Goal: Task Accomplishment & Management: Use online tool/utility

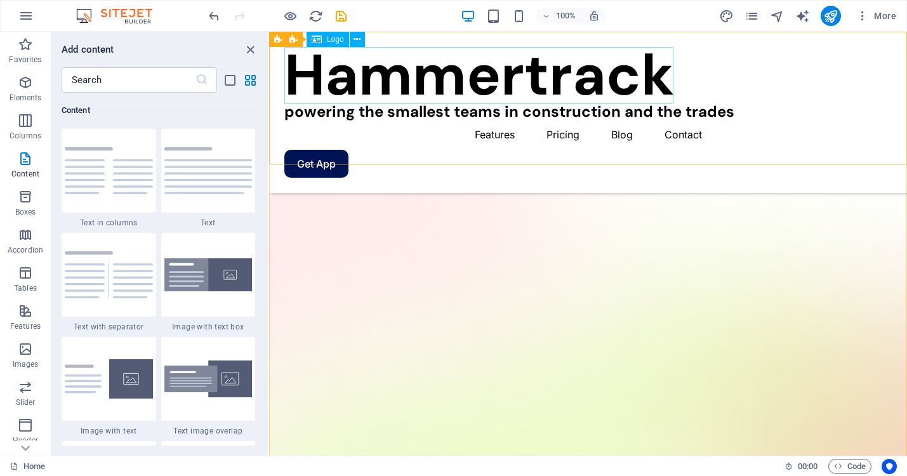
scroll to position [262, 0]
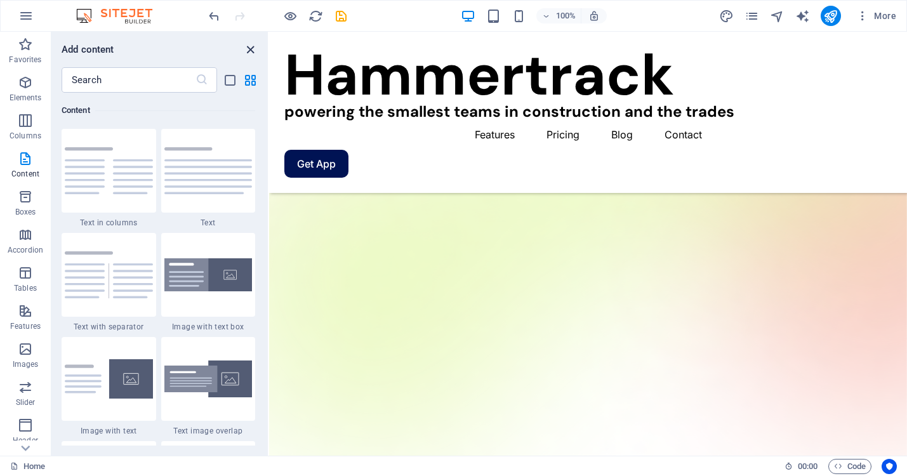
click at [248, 47] on icon "close panel" at bounding box center [250, 50] width 15 height 15
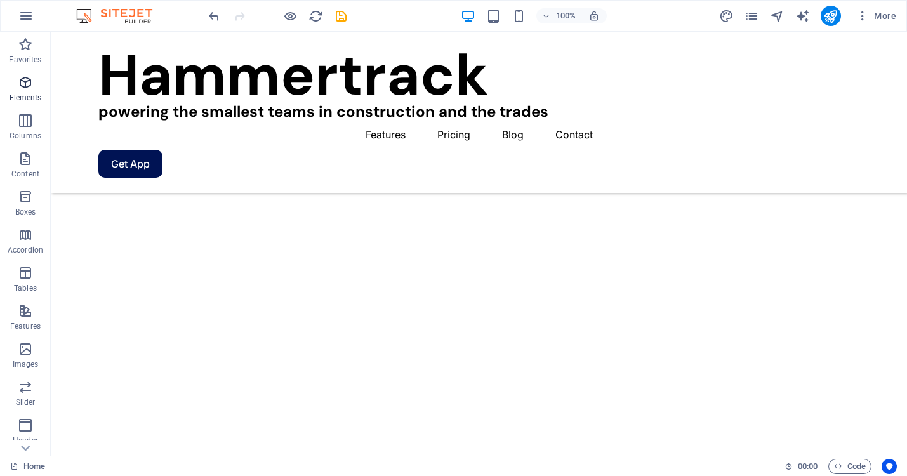
click at [26, 90] on span "Elements" at bounding box center [25, 90] width 51 height 30
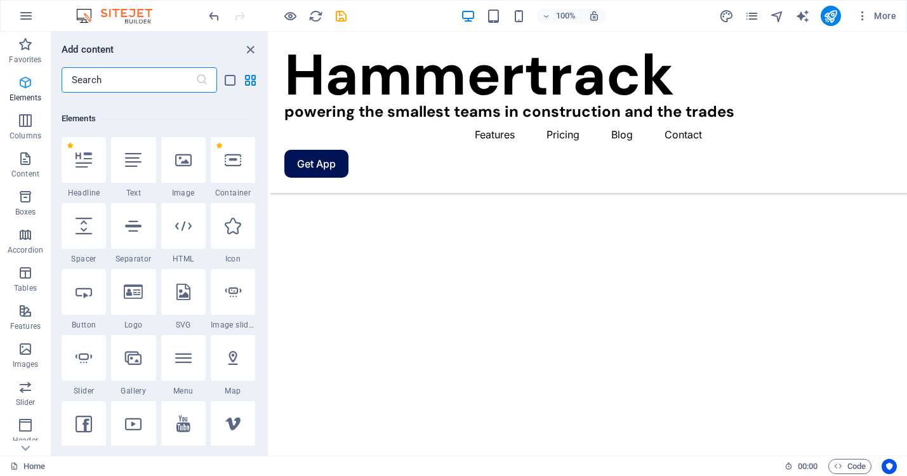
scroll to position [135, 0]
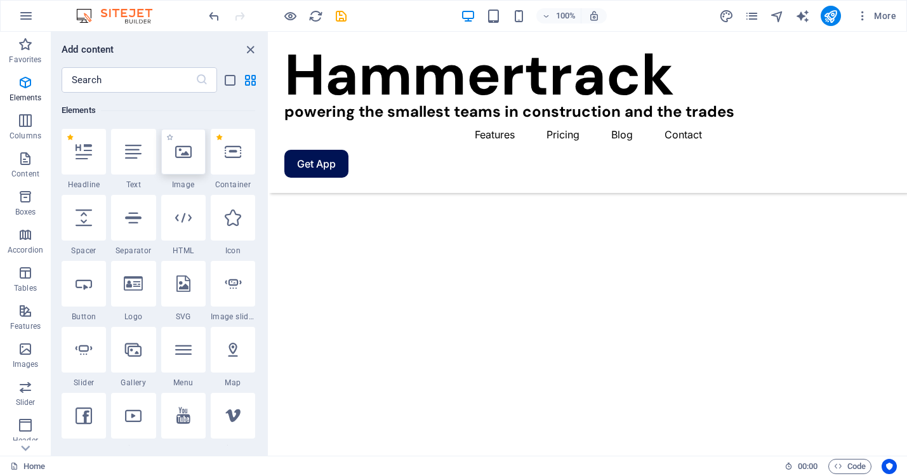
click at [183, 154] on icon at bounding box center [183, 151] width 17 height 17
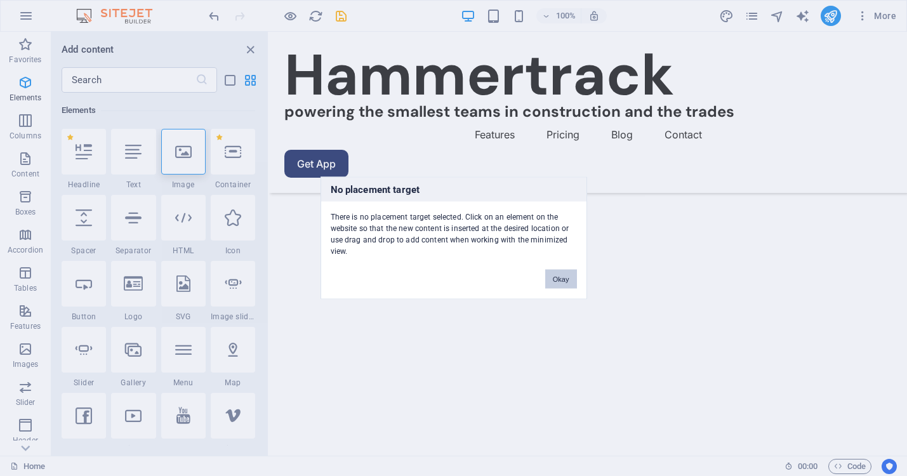
click at [559, 277] on button "Okay" at bounding box center [561, 279] width 32 height 19
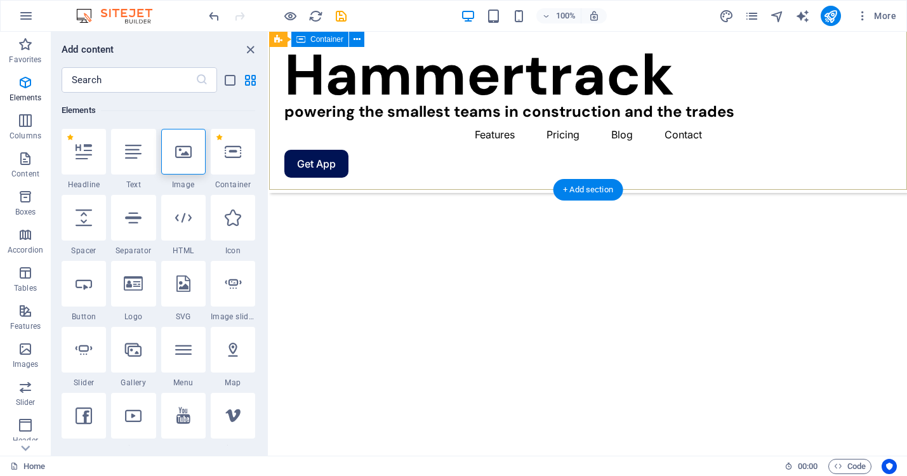
click at [560, 190] on div "Hammer track your REVENUE Hammer track your PROJECTS Hammer track your EXPENSES…" at bounding box center [588, 480] width 638 height 580
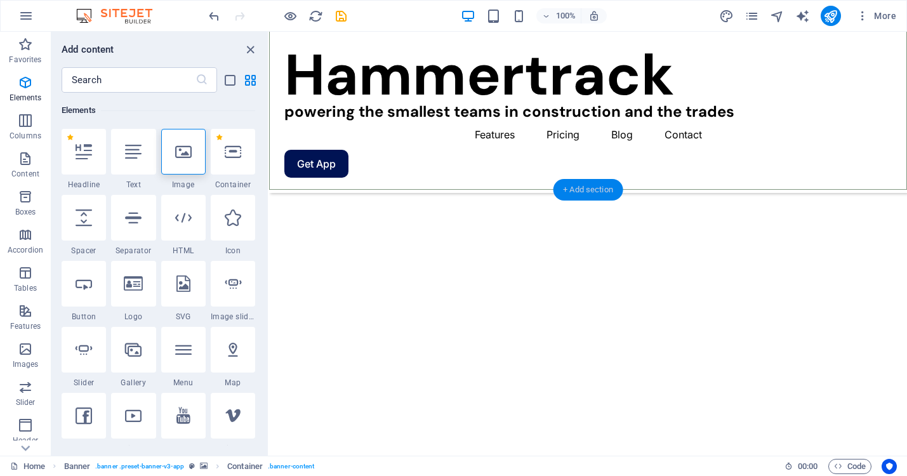
click at [574, 185] on div "+ Add section" at bounding box center [588, 190] width 70 height 22
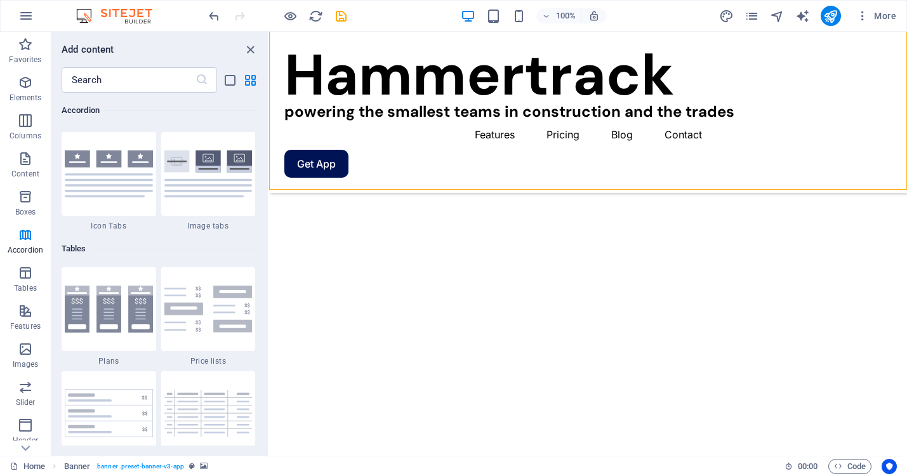
scroll to position [4129, 0]
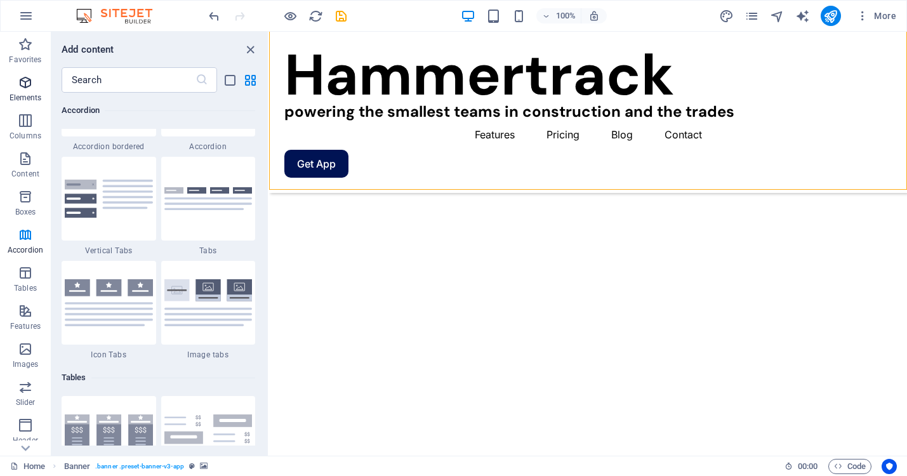
click at [27, 84] on icon "button" at bounding box center [25, 82] width 15 height 15
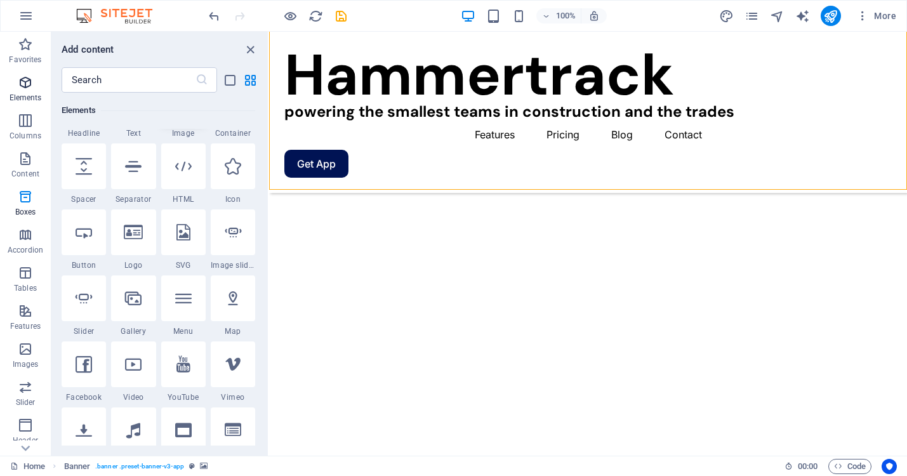
scroll to position [135, 0]
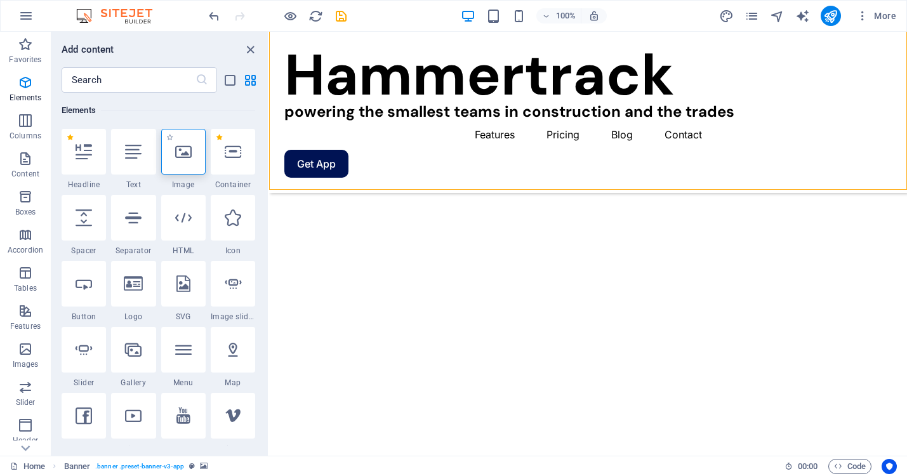
click at [176, 142] on div at bounding box center [183, 152] width 44 height 46
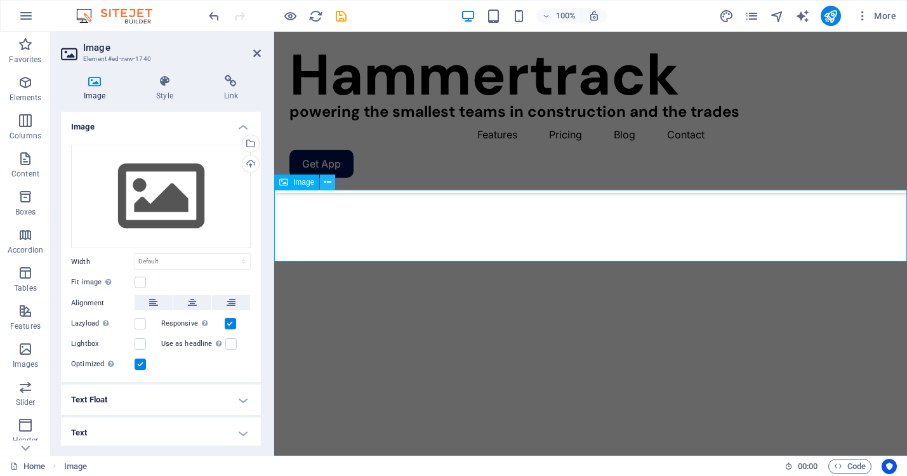
click at [327, 182] on icon at bounding box center [327, 182] width 7 height 13
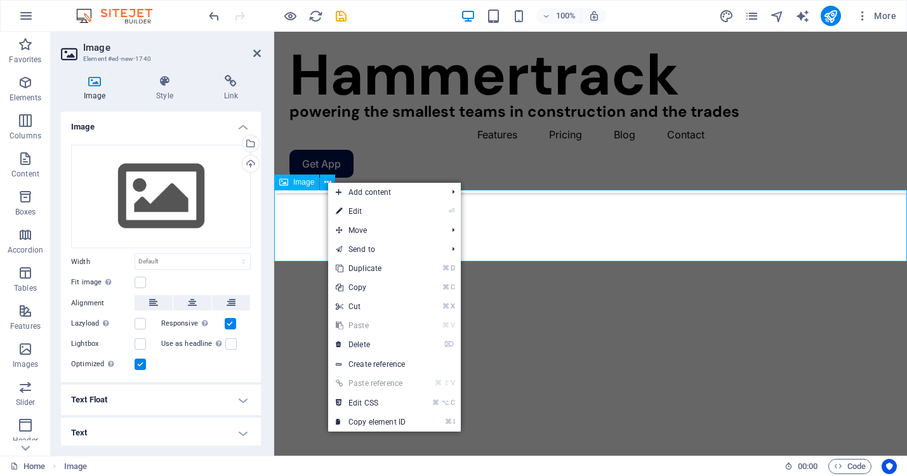
click at [305, 182] on span "Image" at bounding box center [303, 182] width 21 height 8
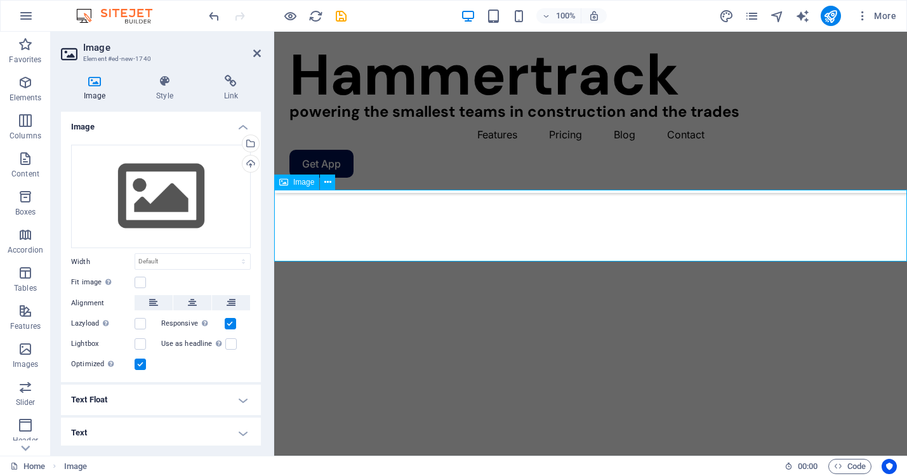
click at [328, 180] on icon at bounding box center [327, 182] width 7 height 13
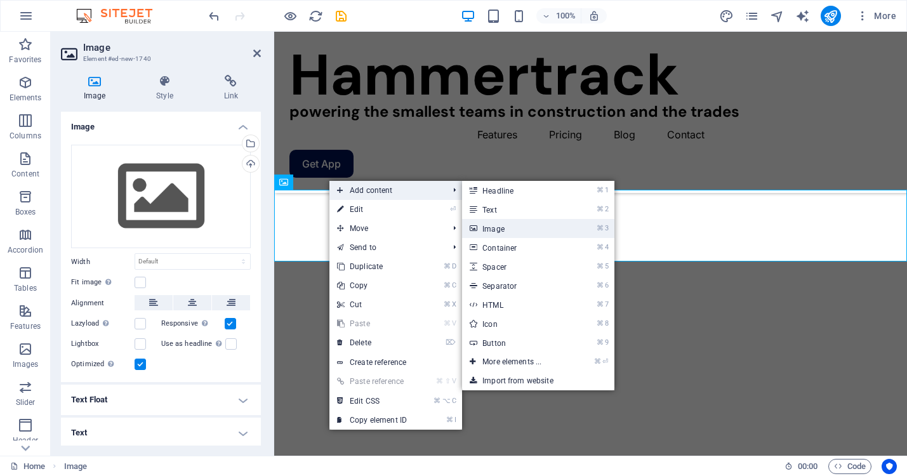
click at [488, 230] on link "⌘ 3 Image" at bounding box center [514, 228] width 105 height 19
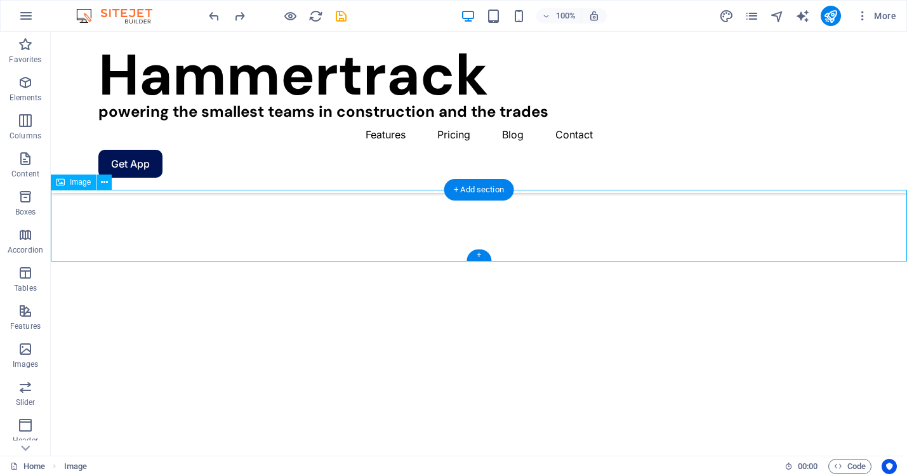
click at [79, 182] on span "Image" at bounding box center [80, 182] width 21 height 8
click at [107, 187] on icon at bounding box center [104, 182] width 7 height 13
click at [482, 255] on div "+" at bounding box center [479, 254] width 25 height 11
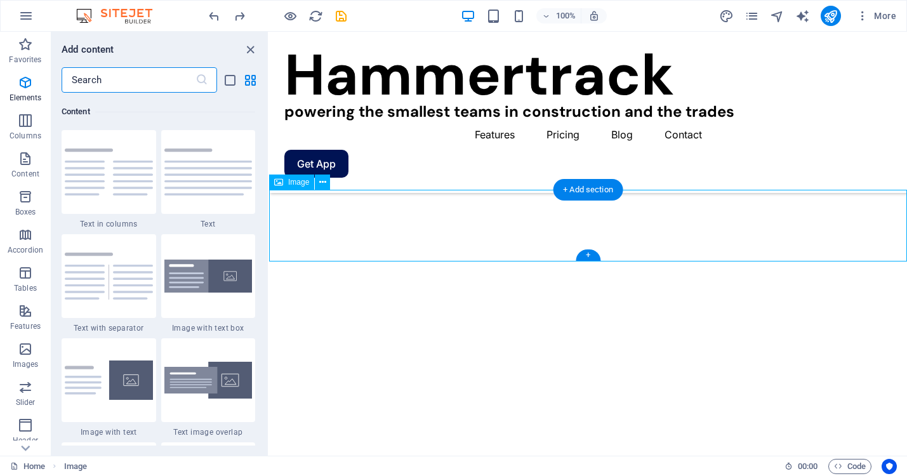
scroll to position [2221, 0]
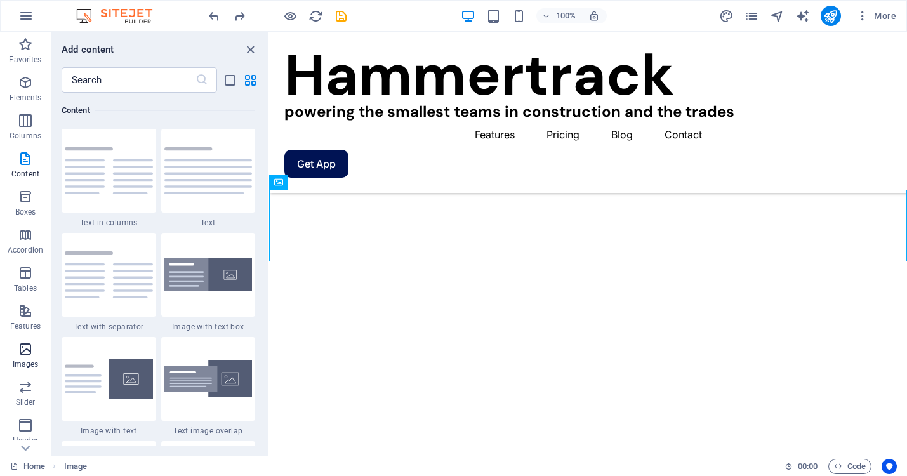
click at [22, 348] on icon "button" at bounding box center [25, 348] width 15 height 15
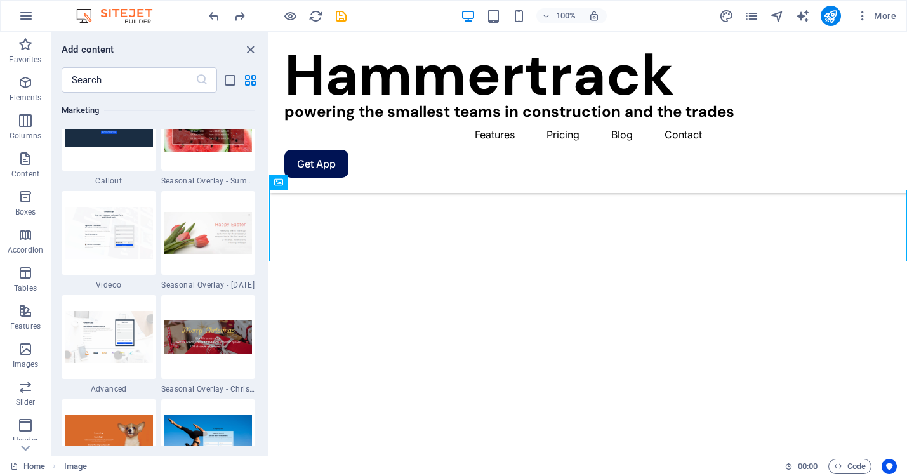
scroll to position [10590, 0]
click at [133, 243] on img at bounding box center [109, 231] width 88 height 51
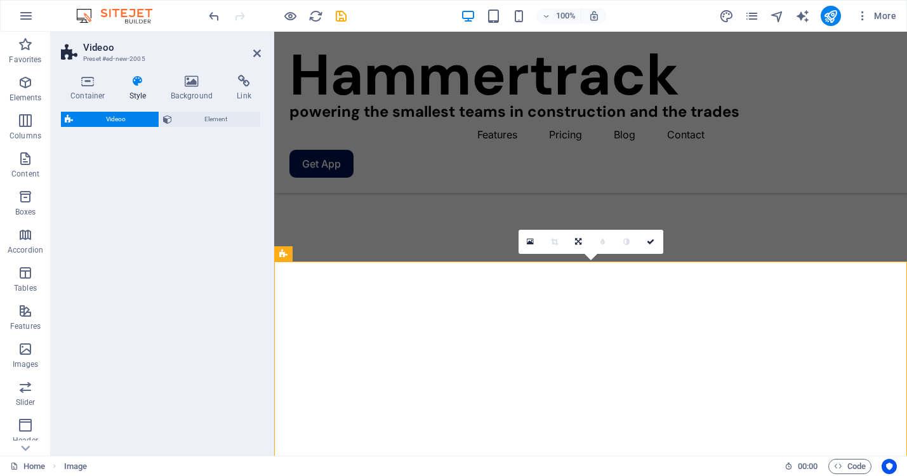
select select "%"
select select "rem"
select select "px"
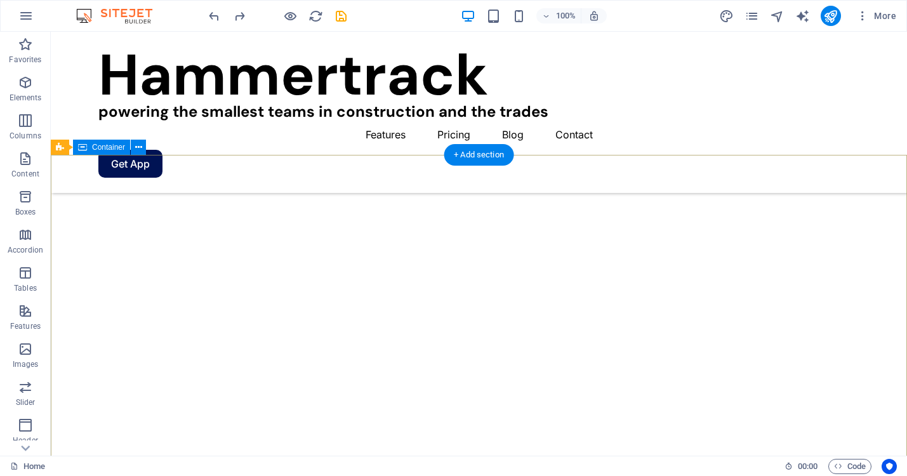
scroll to position [368, 0]
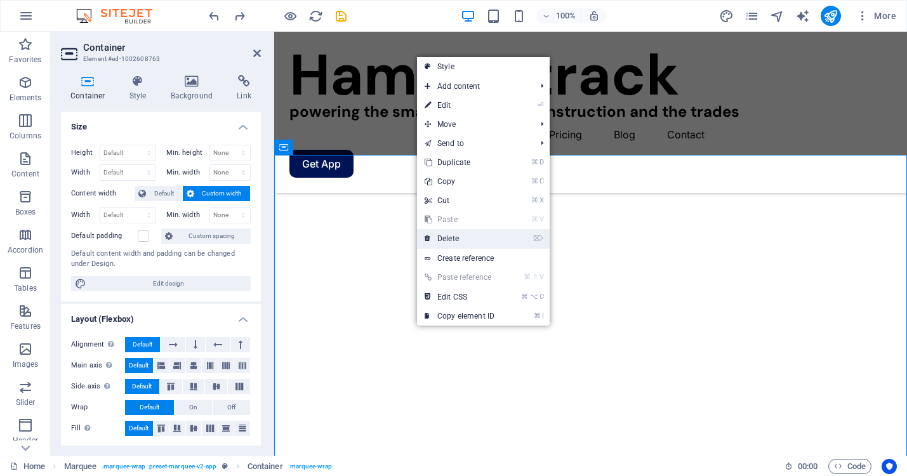
click at [445, 241] on link "⌦ Delete" at bounding box center [459, 238] width 85 height 19
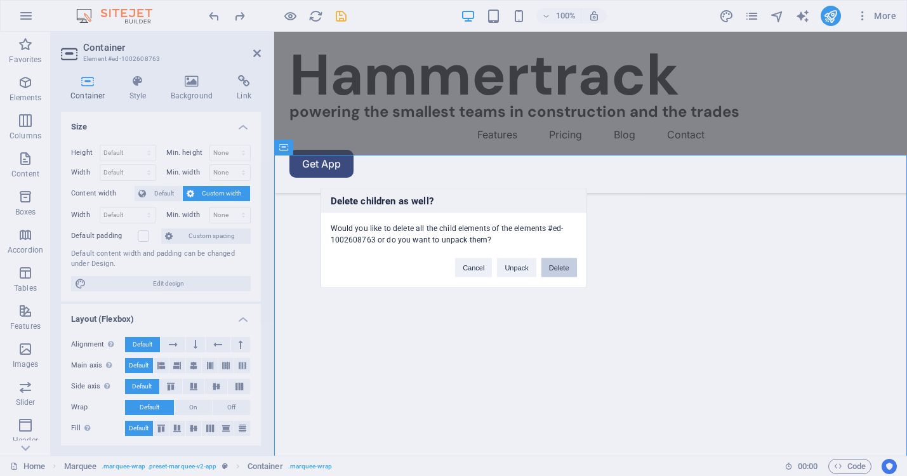
click at [571, 267] on button "Delete" at bounding box center [559, 267] width 36 height 19
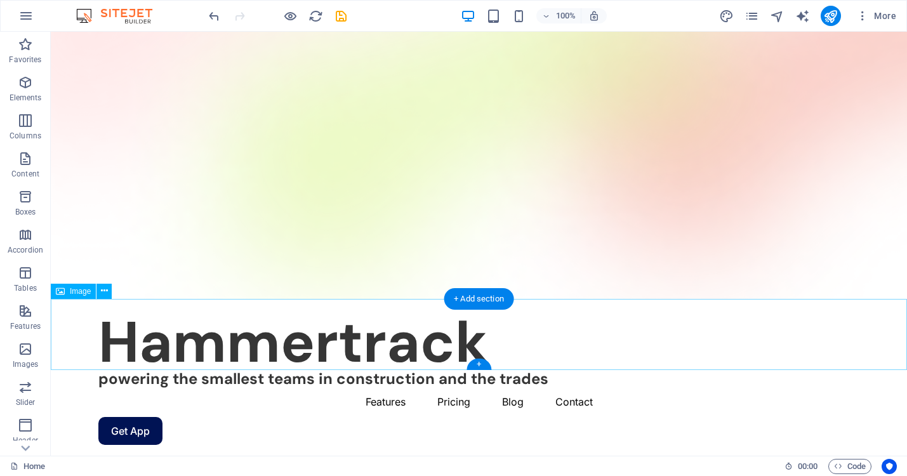
scroll to position [143, 0]
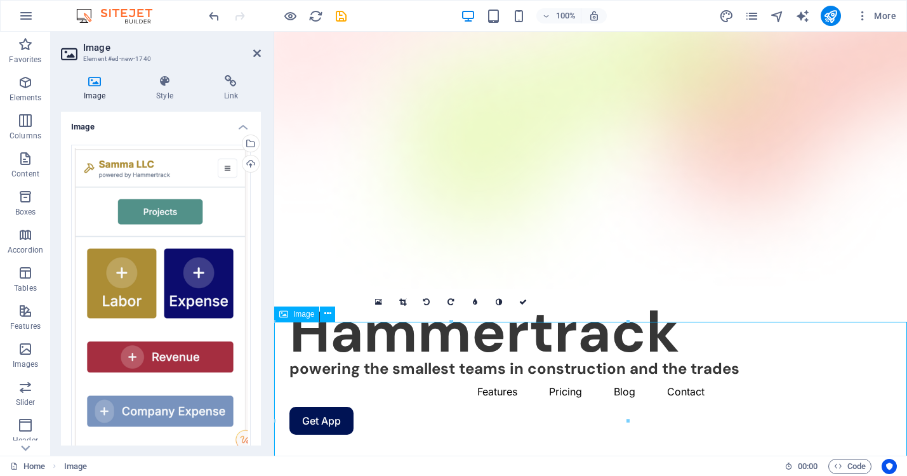
scroll to position [184, 0]
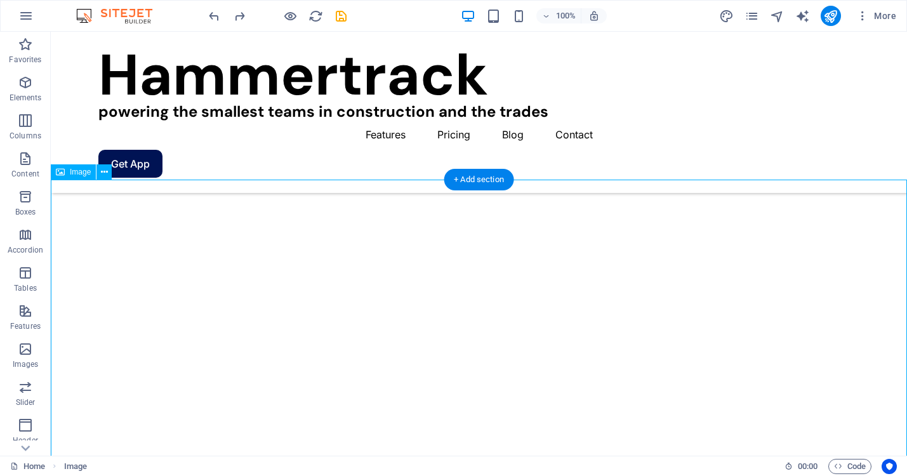
scroll to position [266, 0]
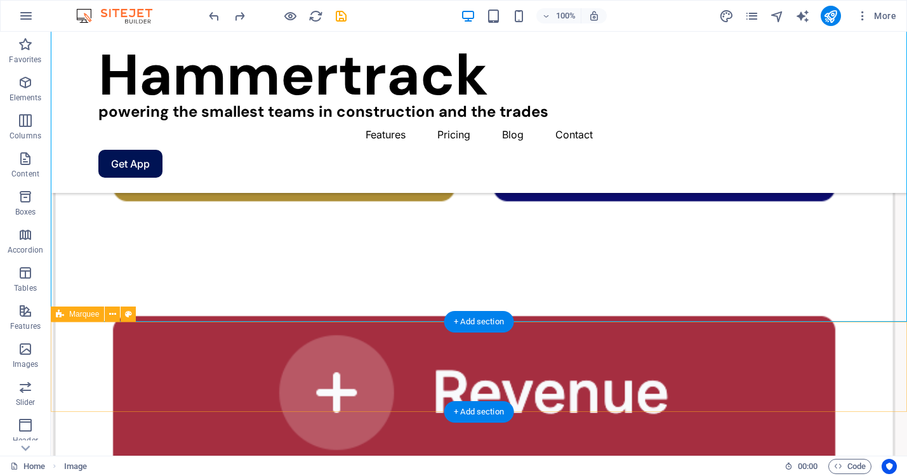
scroll to position [1647, 0]
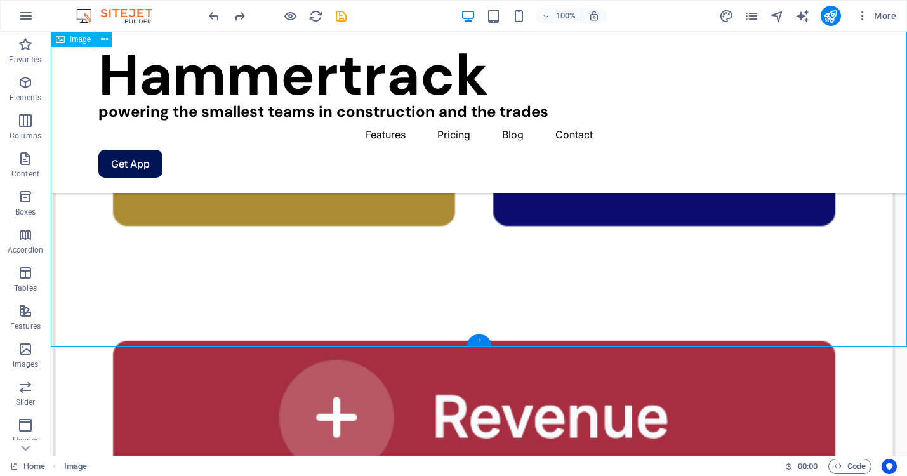
click at [335, 294] on figure at bounding box center [479, 155] width 856 height 1542
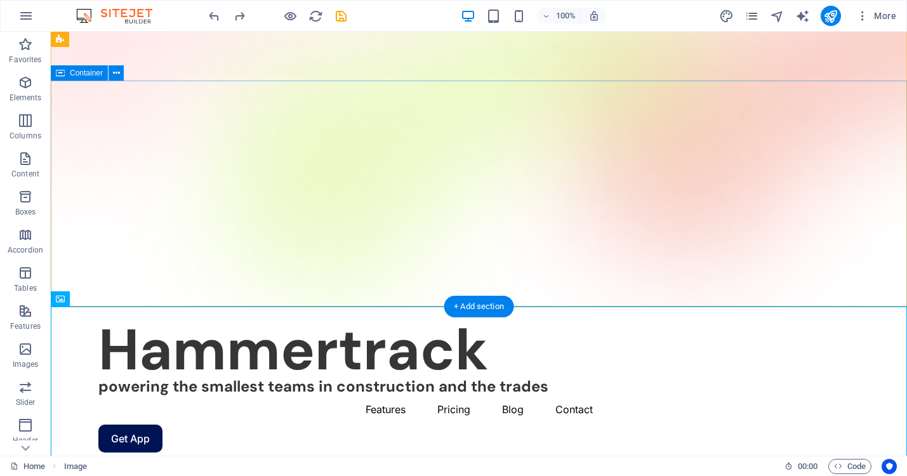
scroll to position [148, 0]
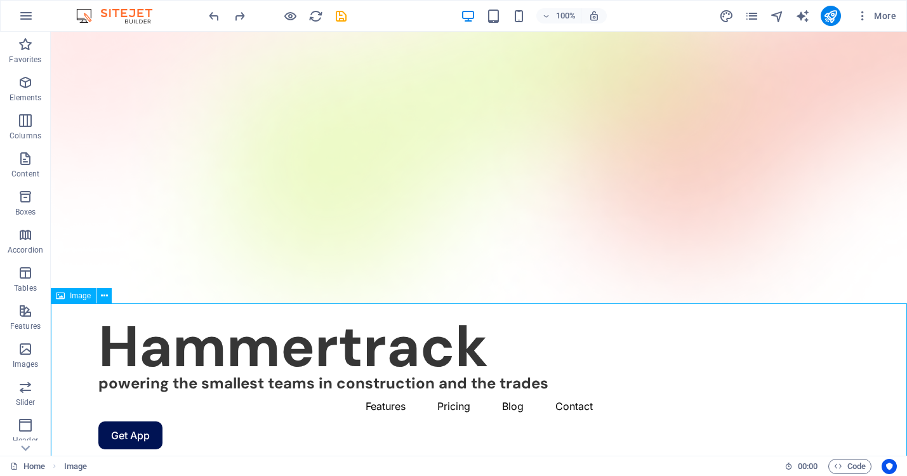
click at [56, 296] on icon at bounding box center [60, 295] width 9 height 15
click at [103, 294] on icon at bounding box center [104, 295] width 7 height 13
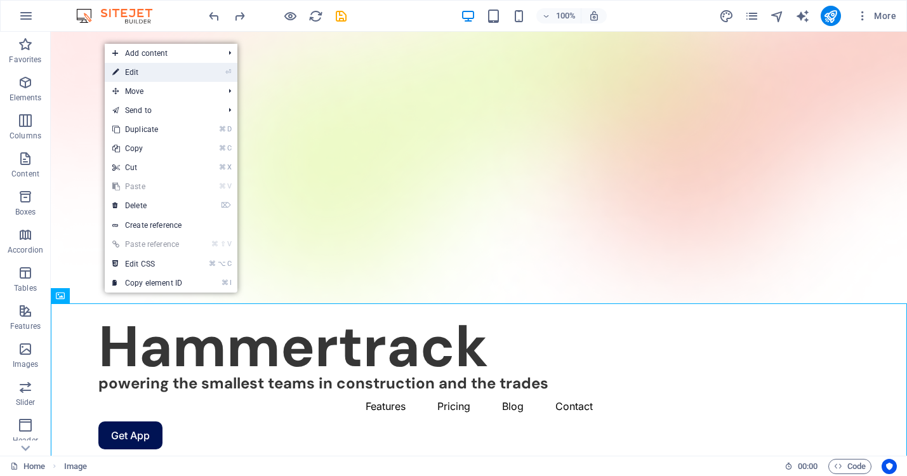
click at [162, 74] on link "⏎ Edit" at bounding box center [147, 72] width 85 height 19
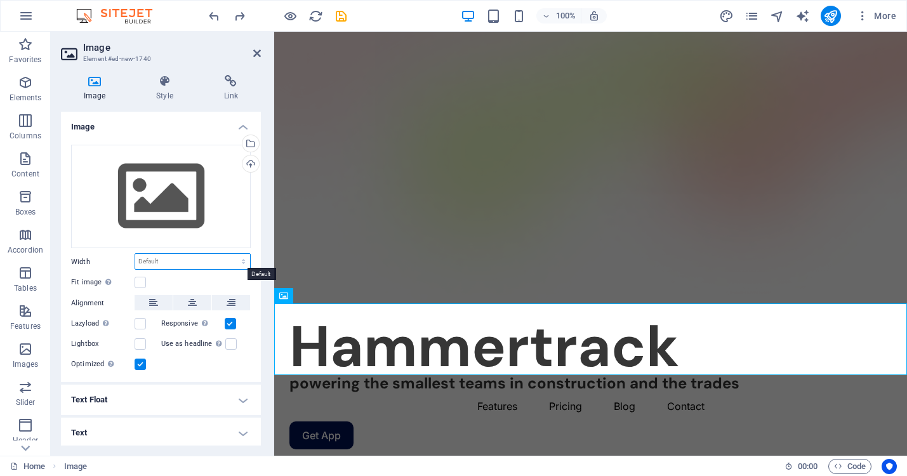
click at [242, 264] on select "Default auto px rem % em vh vw" at bounding box center [192, 261] width 115 height 15
select select "%"
click at [230, 254] on select "Default auto px rem % em vh vw" at bounding box center [192, 261] width 115 height 15
type input "5"
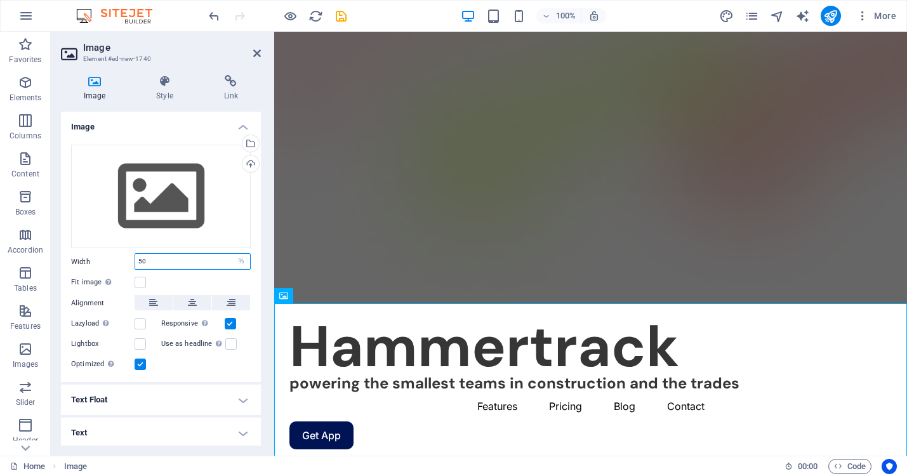
type input "50"
click at [192, 279] on div "Fit image Automatically fit image to a fixed width and height" at bounding box center [161, 282] width 180 height 15
click at [266, 194] on div "Image Style Link Image Drag files here, click to choose files or select files f…" at bounding box center [161, 260] width 220 height 391
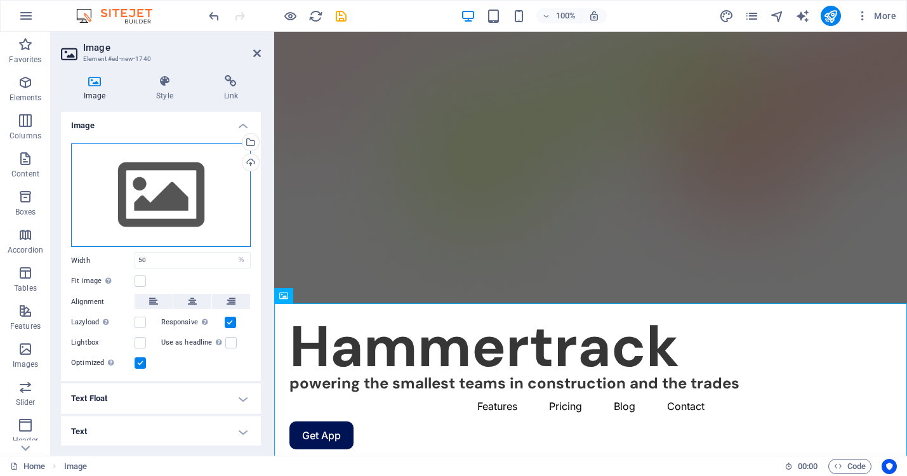
click at [196, 175] on div "Drag files here, click to choose files or select files from Files or our free s…" at bounding box center [161, 195] width 180 height 104
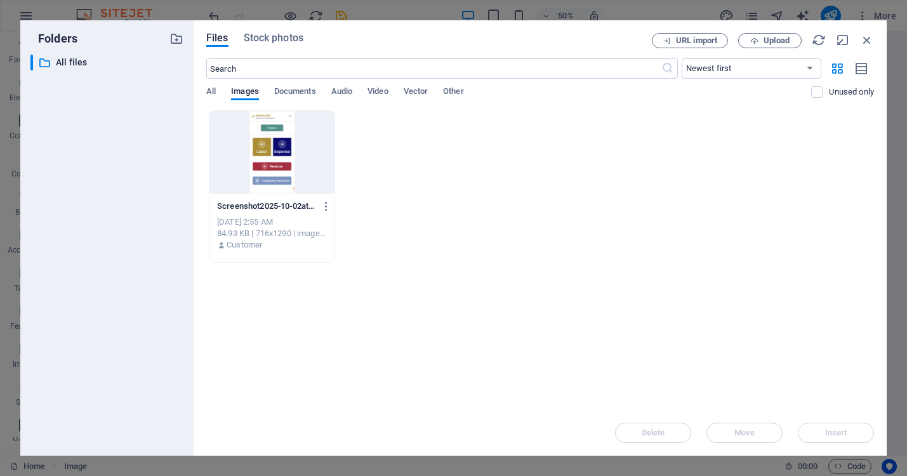
click at [268, 146] on div at bounding box center [271, 152] width 125 height 83
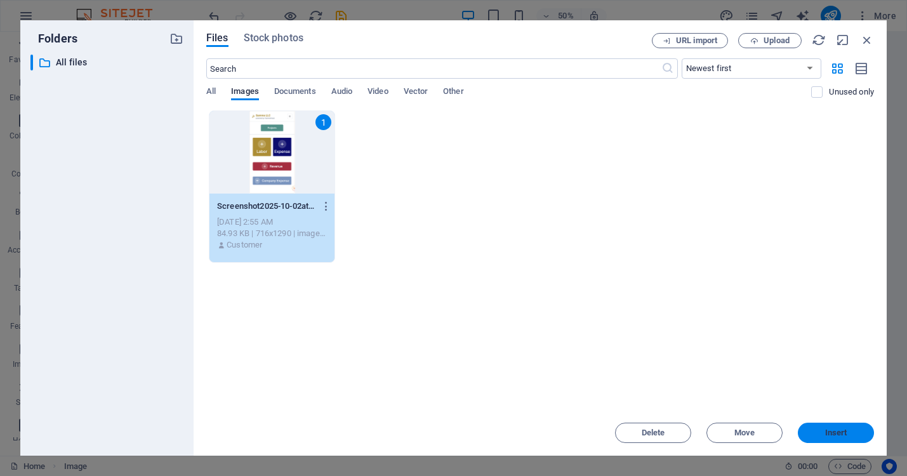
click at [828, 430] on span "Insert" at bounding box center [836, 433] width 22 height 8
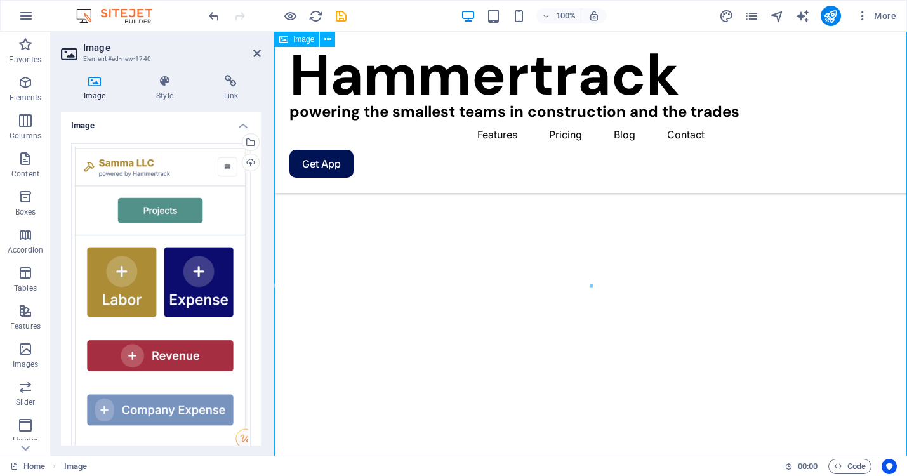
scroll to position [480, 0]
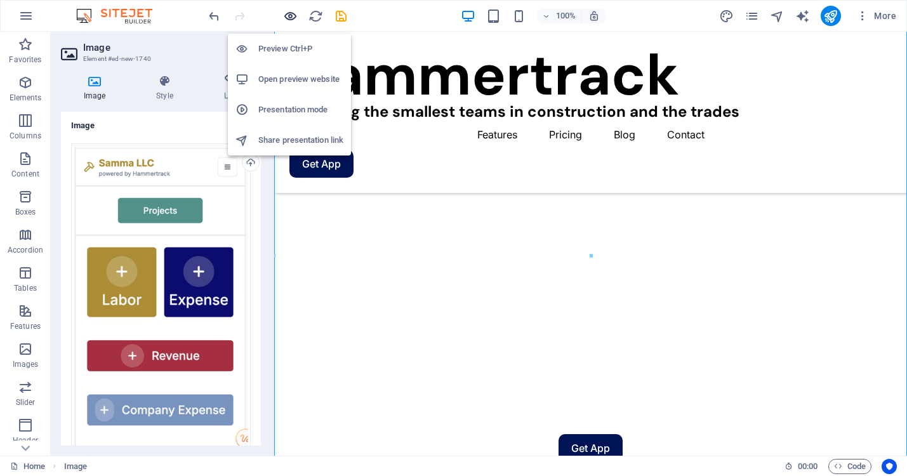
click at [286, 15] on icon "button" at bounding box center [290, 16] width 15 height 15
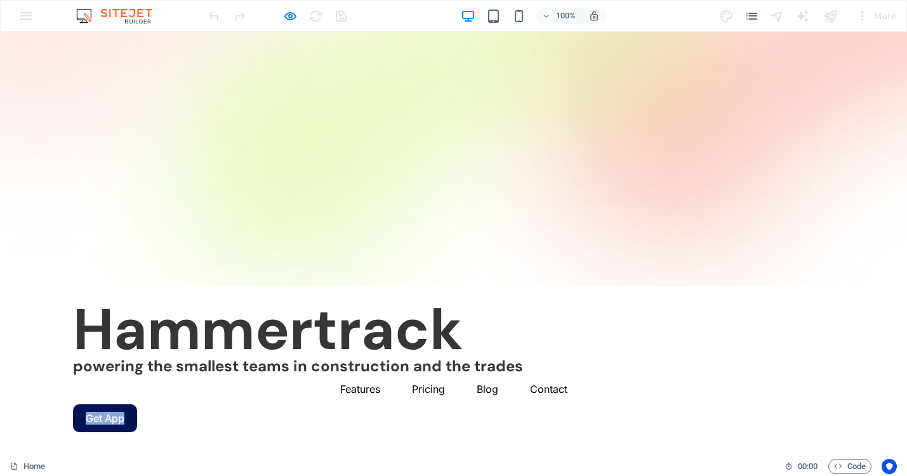
scroll to position [213, 0]
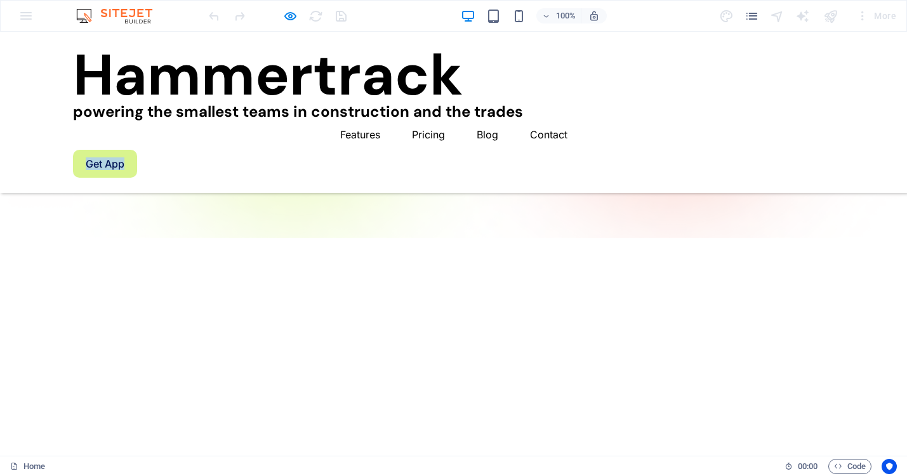
click at [137, 150] on link "Get App" at bounding box center [105, 164] width 64 height 28
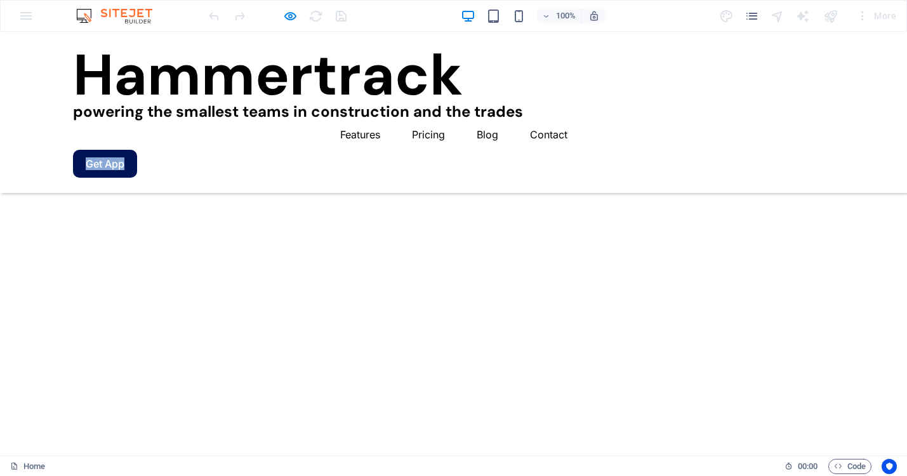
scroll to position [383, 0]
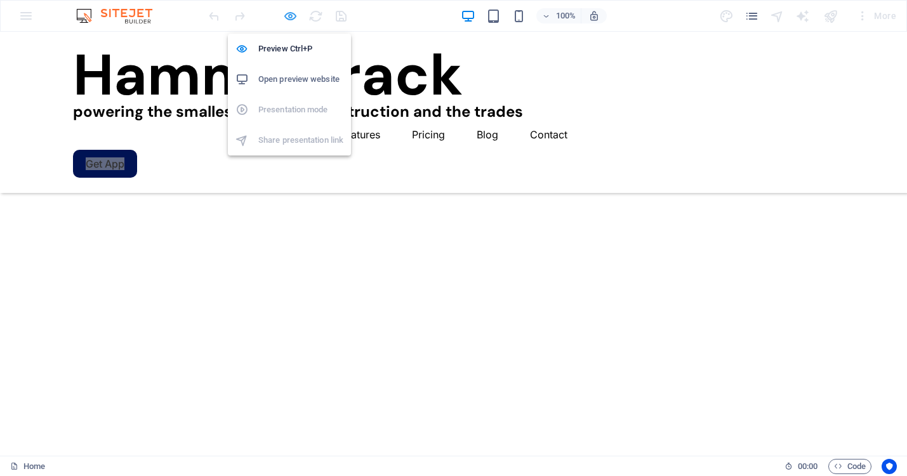
click at [286, 18] on icon "button" at bounding box center [290, 16] width 15 height 15
select select "%"
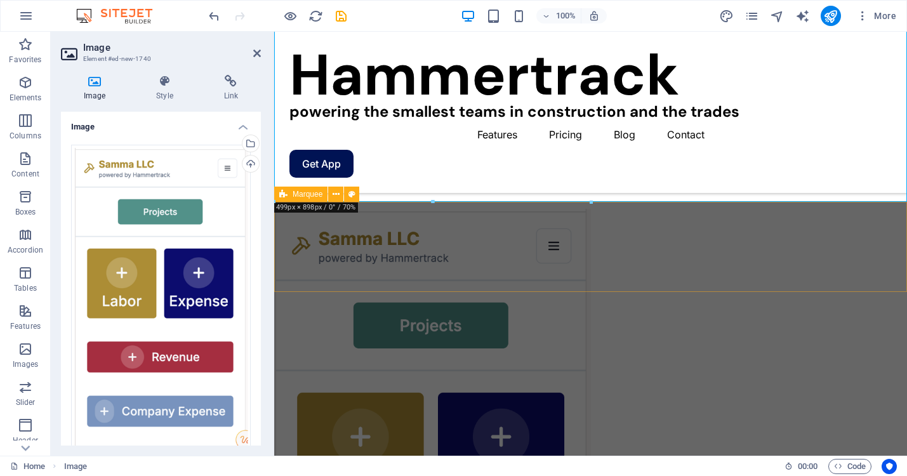
scroll to position [827, 0]
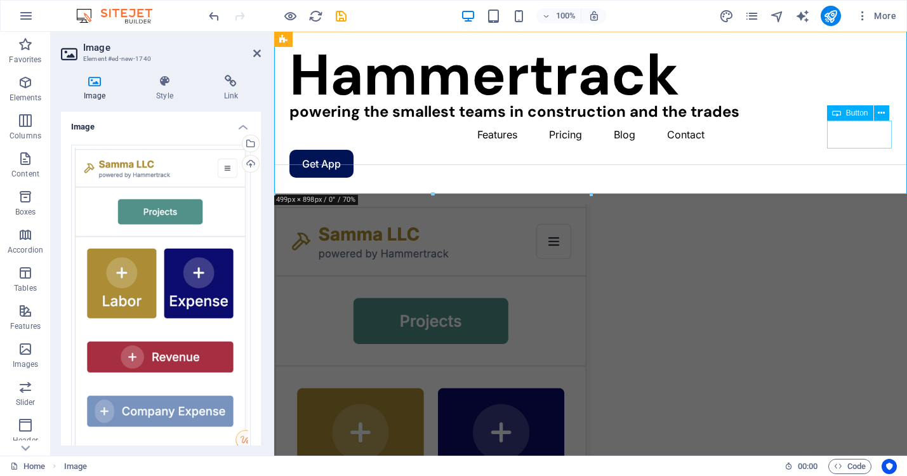
click at [856, 150] on div "Get App" at bounding box center [590, 164] width 602 height 28
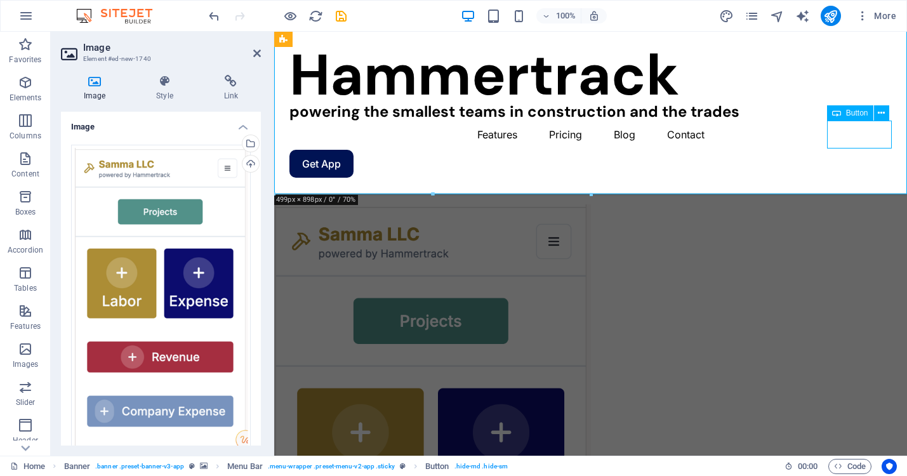
click at [856, 150] on div "Get App" at bounding box center [590, 164] width 602 height 28
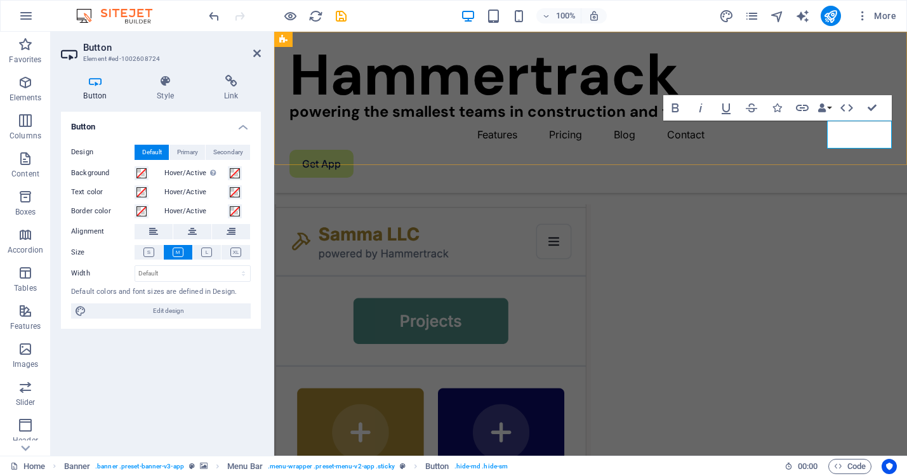
click at [354, 150] on link "Get App" at bounding box center [321, 164] width 64 height 28
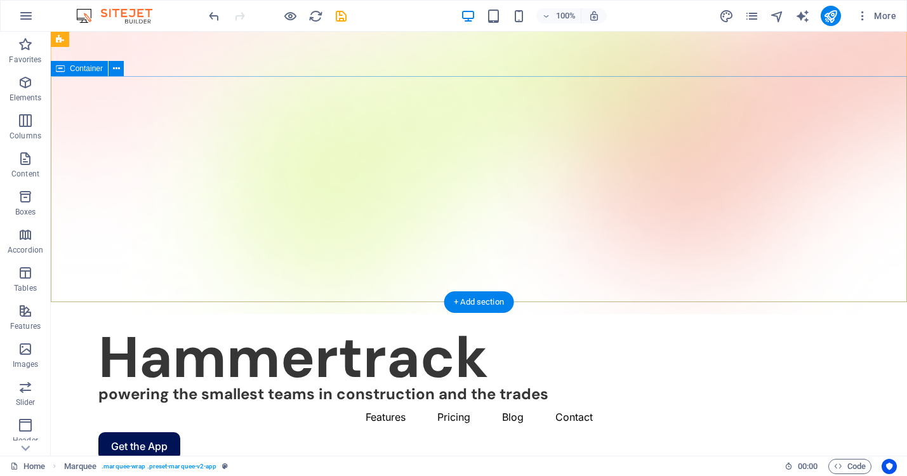
scroll to position [128, 0]
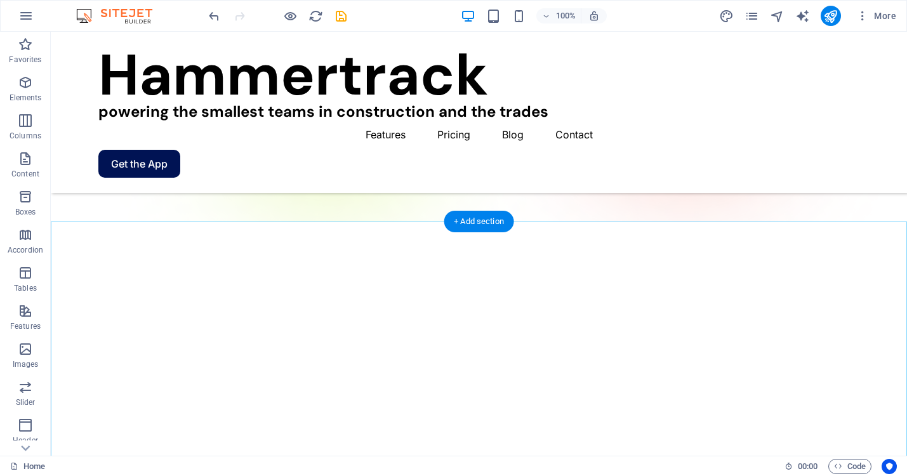
scroll to position [194, 0]
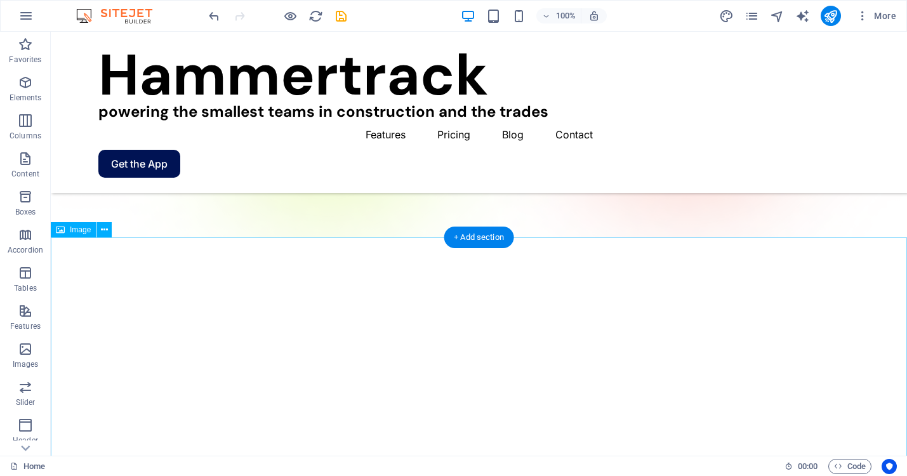
click at [103, 234] on icon at bounding box center [104, 229] width 7 height 13
click at [105, 227] on icon at bounding box center [104, 229] width 7 height 13
click at [66, 230] on div "Image" at bounding box center [73, 229] width 45 height 15
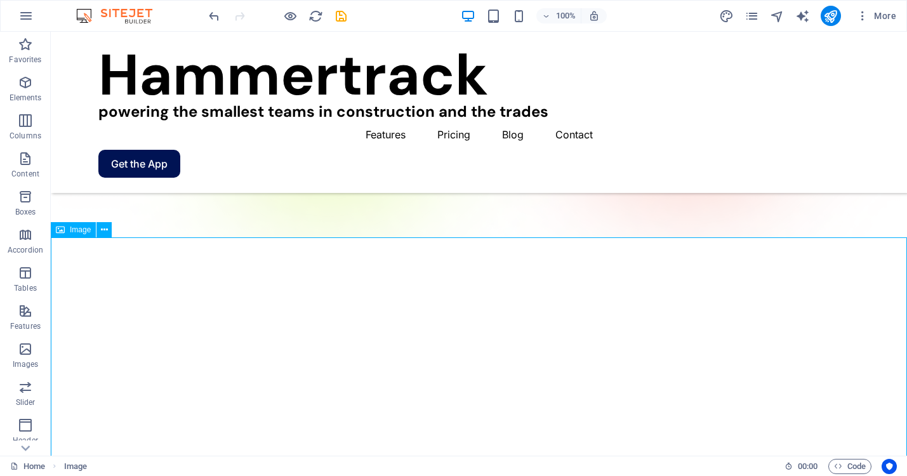
click at [74, 232] on span "Image" at bounding box center [80, 230] width 21 height 8
drag, startPoint x: 179, startPoint y: 314, endPoint x: 351, endPoint y: 330, distance: 172.7
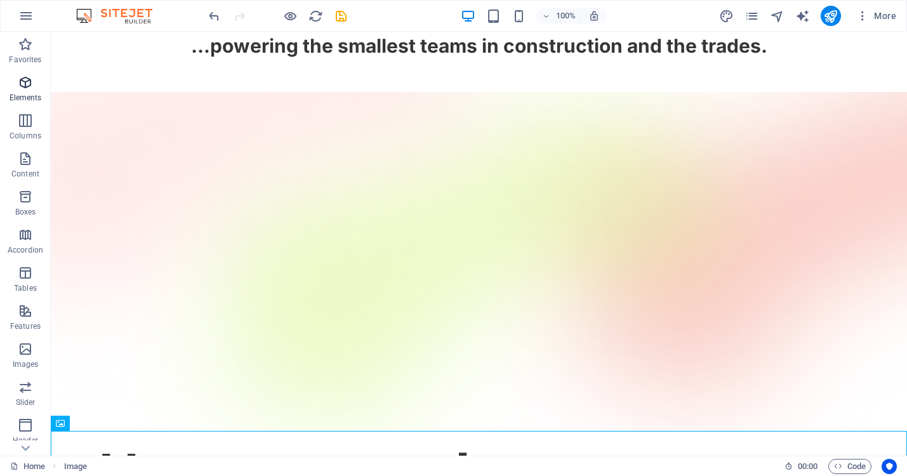
click at [28, 89] on icon "button" at bounding box center [25, 82] width 15 height 15
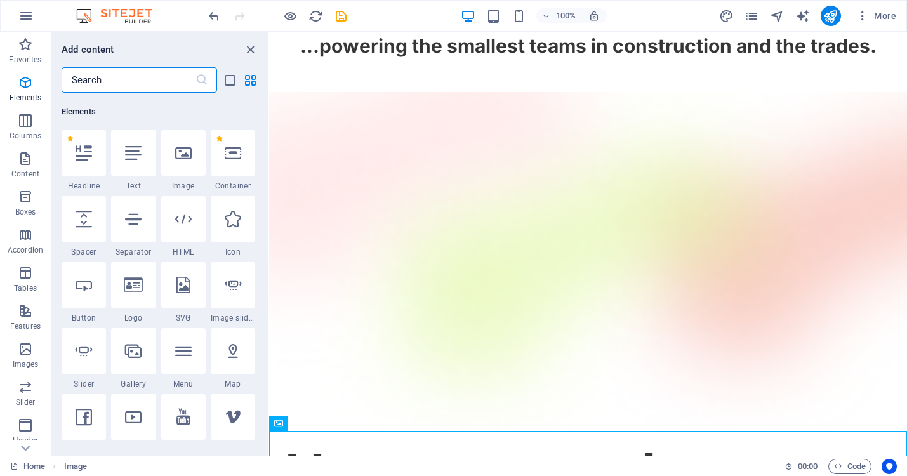
scroll to position [135, 0]
click at [248, 50] on icon "close panel" at bounding box center [250, 50] width 15 height 15
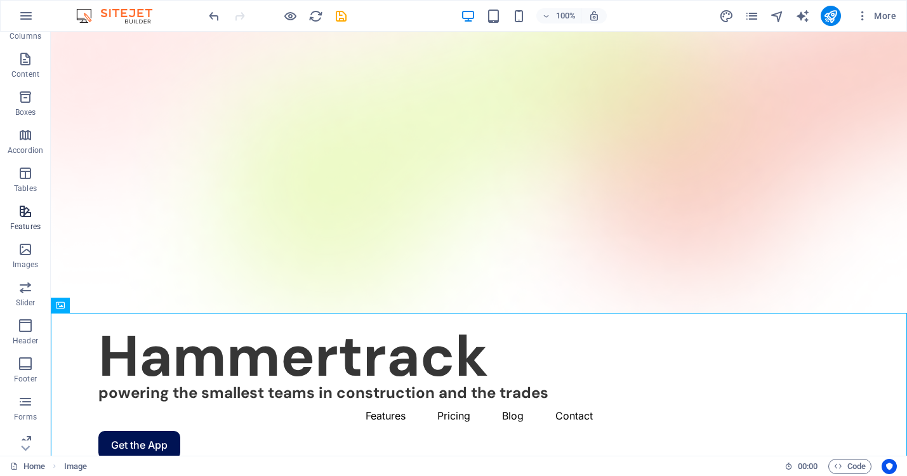
scroll to position [115, 0]
click at [19, 251] on p "Images" at bounding box center [26, 249] width 26 height 10
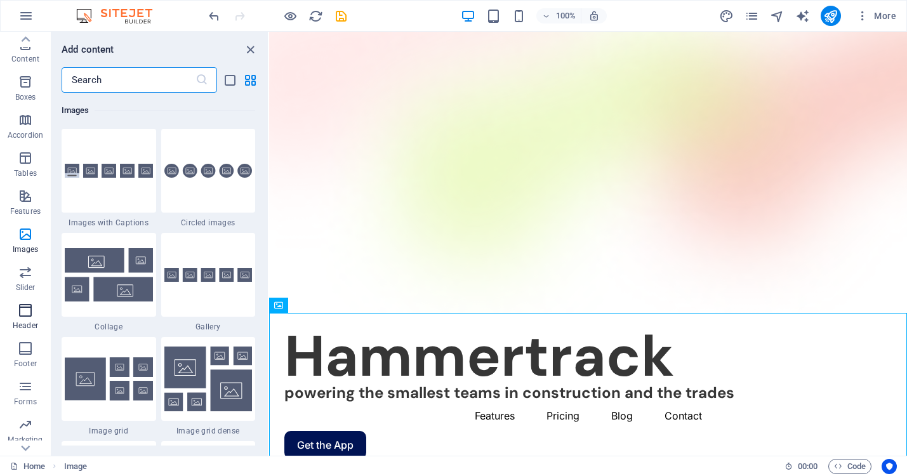
scroll to position [147, 0]
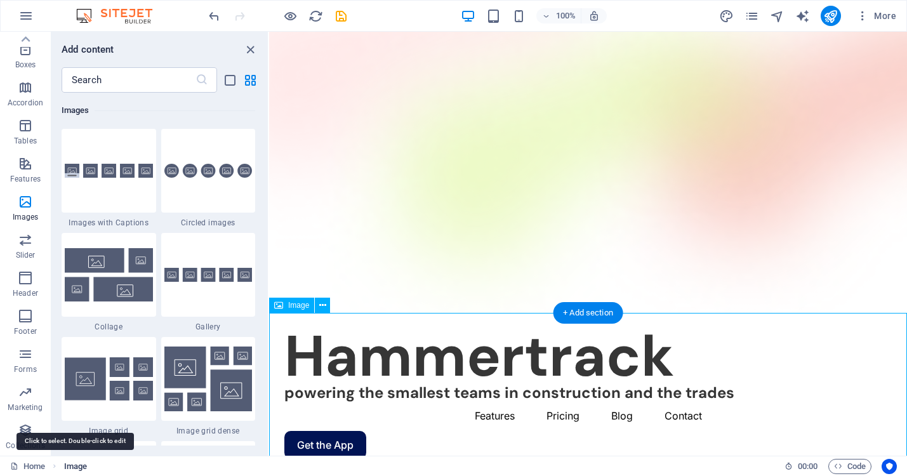
click at [74, 467] on span "Image" at bounding box center [75, 466] width 23 height 15
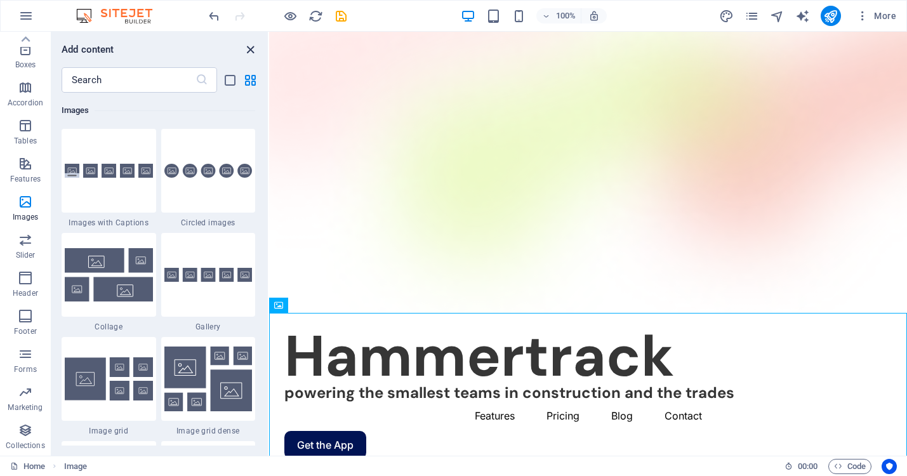
click at [248, 45] on icon "close panel" at bounding box center [250, 50] width 15 height 15
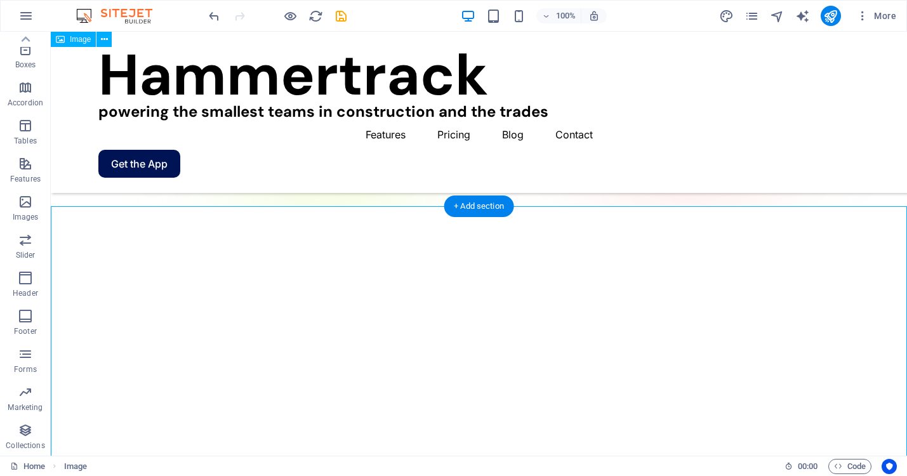
scroll to position [141, 0]
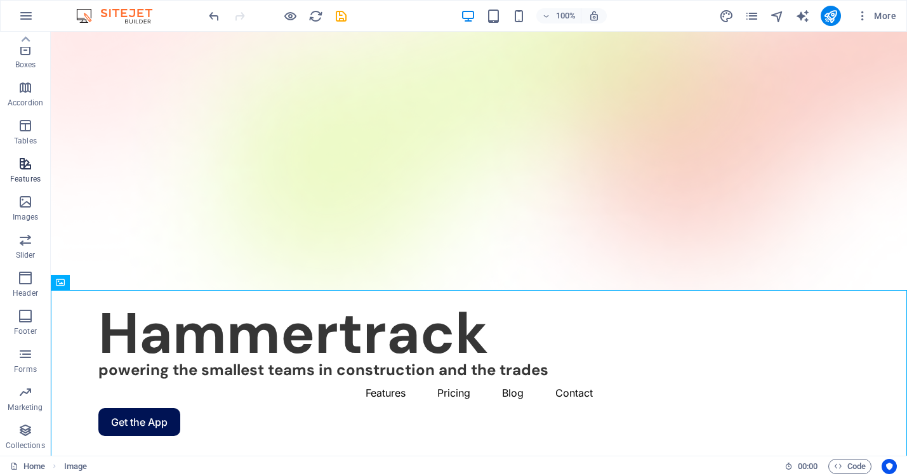
click at [25, 165] on icon "button" at bounding box center [25, 163] width 15 height 15
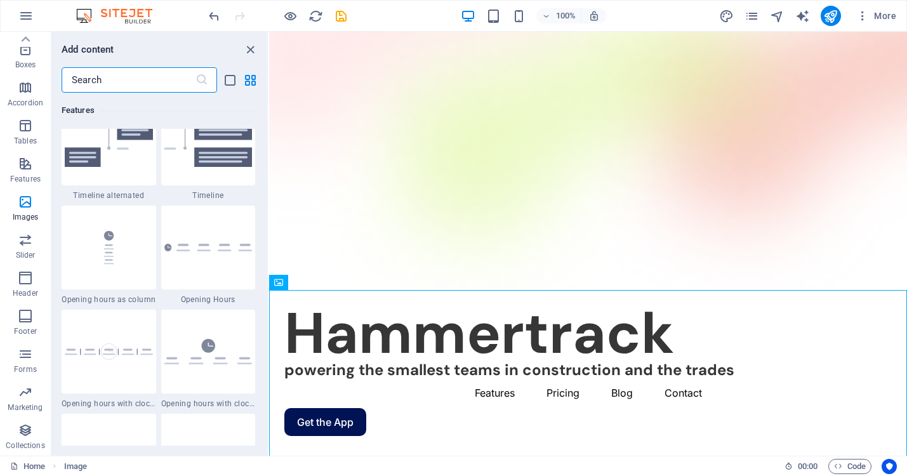
scroll to position [5338, 0]
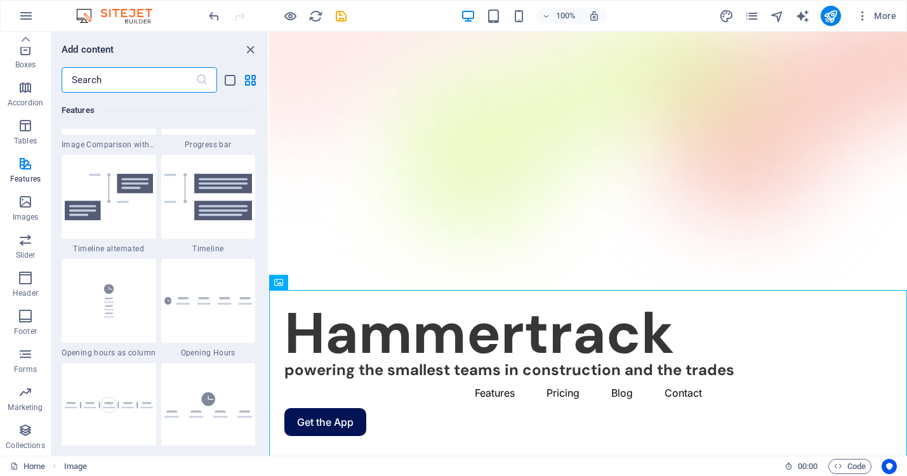
click at [121, 84] on input "text" at bounding box center [129, 79] width 134 height 25
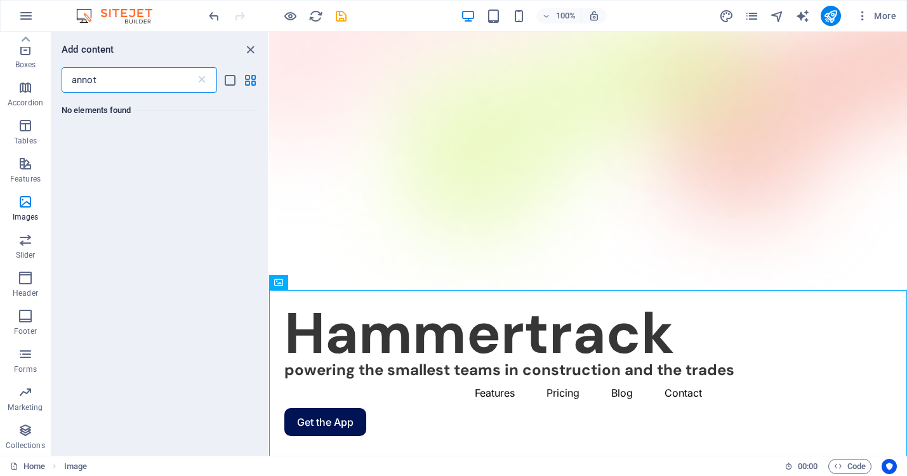
scroll to position [0, 0]
type input "a"
type input "i"
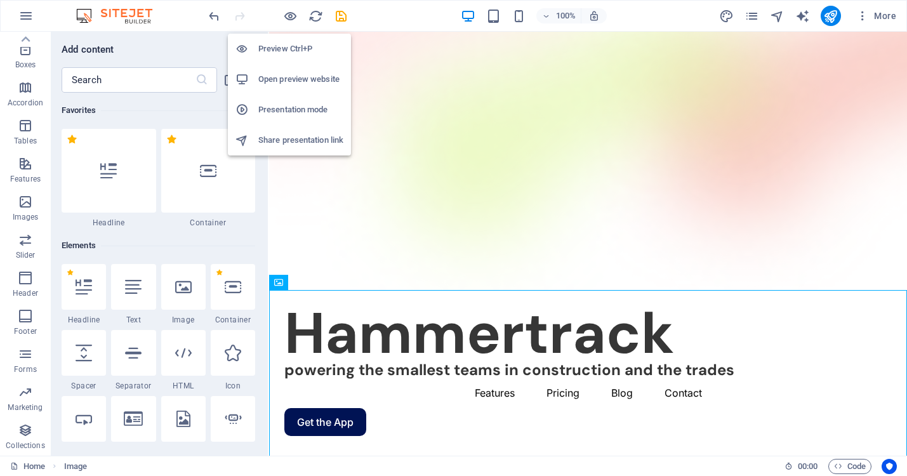
click at [288, 52] on h6 "Preview Ctrl+P" at bounding box center [300, 48] width 85 height 15
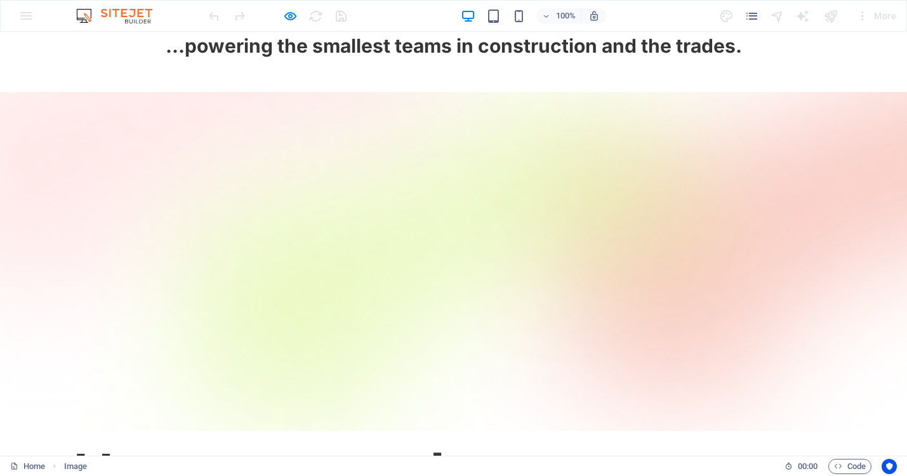
click at [418, 48] on span "...powering the smallest teams in construction and the trades." at bounding box center [454, 45] width 576 height 23
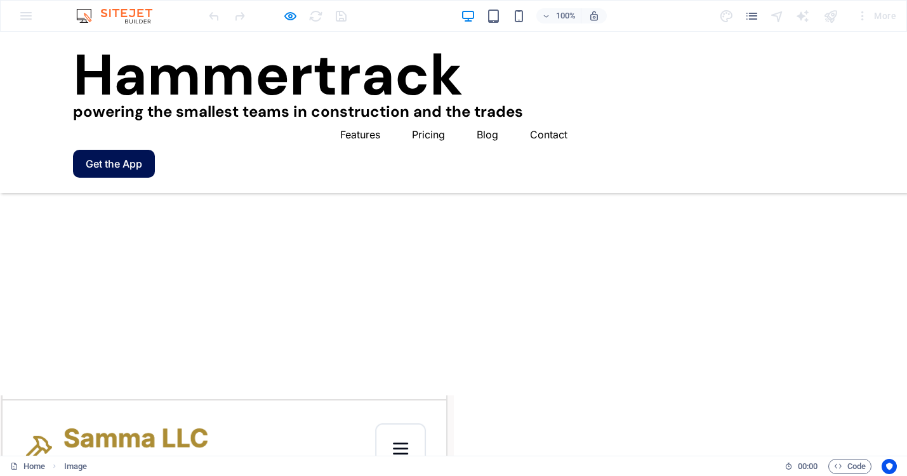
scroll to position [591, 0]
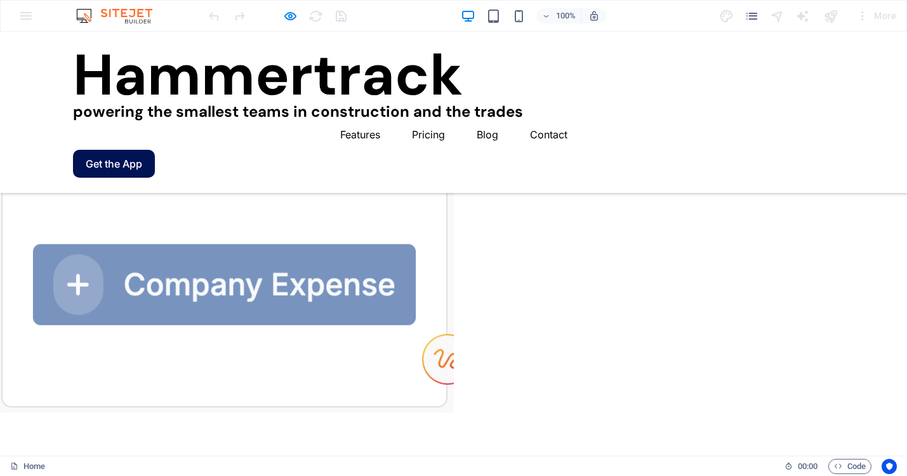
scroll to position [1395, 0]
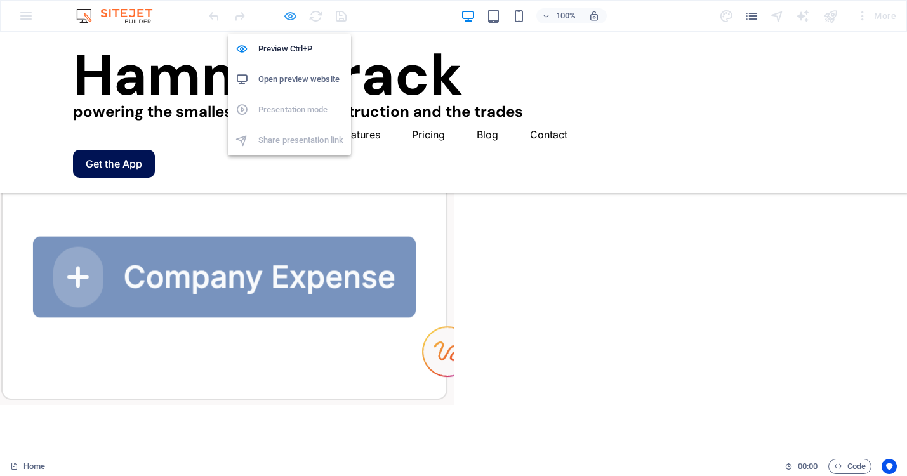
click at [288, 13] on icon "button" at bounding box center [290, 16] width 15 height 15
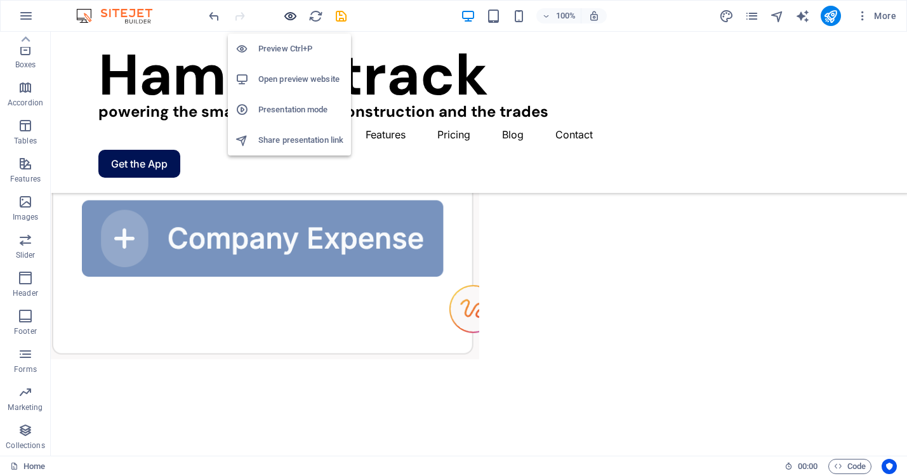
scroll to position [1338, 0]
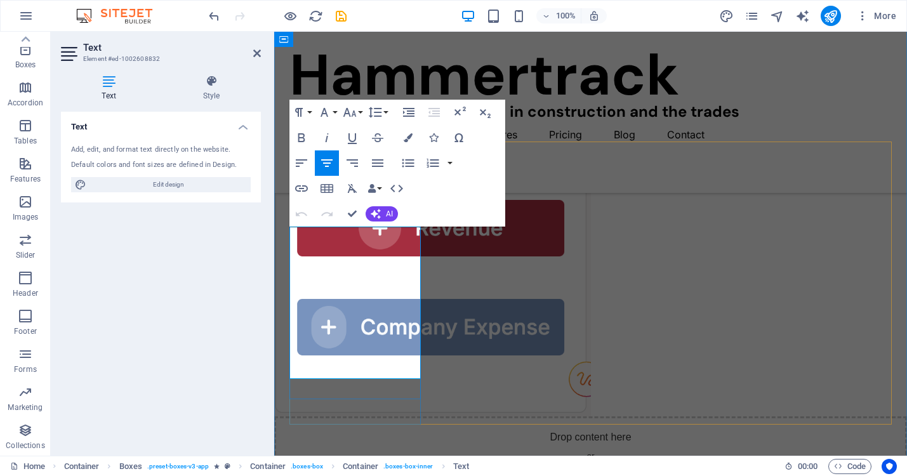
drag, startPoint x: 404, startPoint y: 354, endPoint x: 308, endPoint y: 335, distance: 98.3
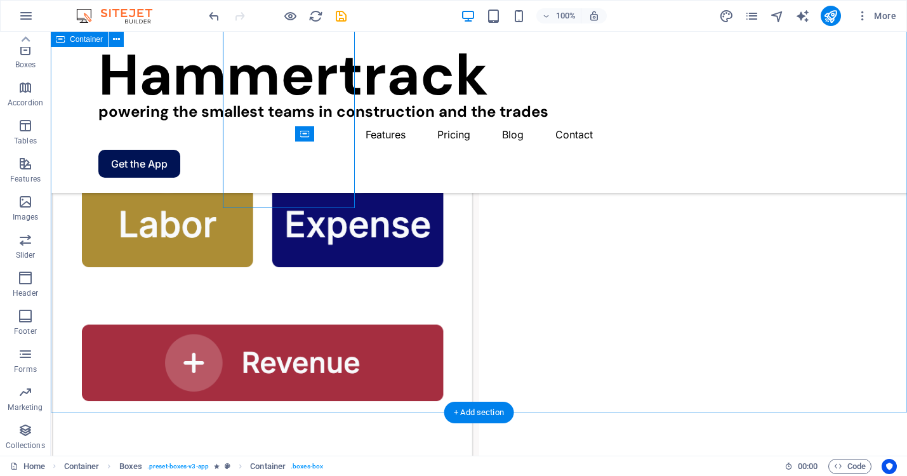
scroll to position [1338, 0]
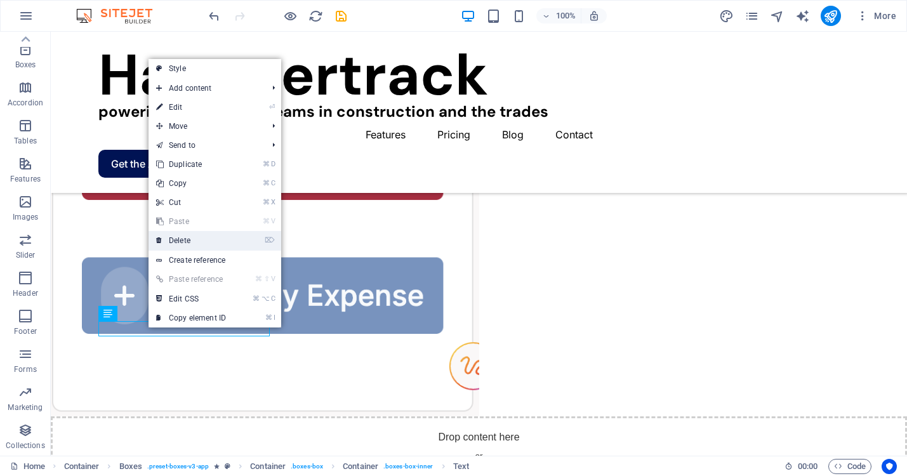
click at [185, 237] on link "⌦ Delete" at bounding box center [191, 240] width 85 height 19
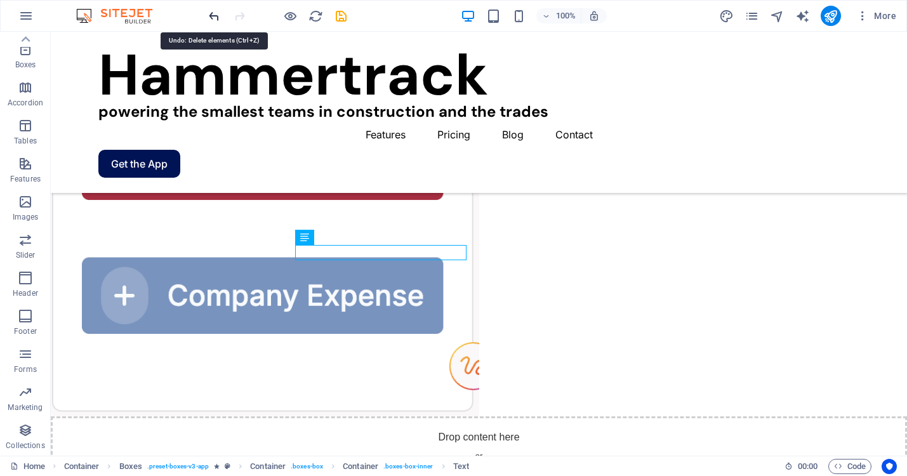
click at [216, 13] on icon "undo" at bounding box center [214, 16] width 15 height 15
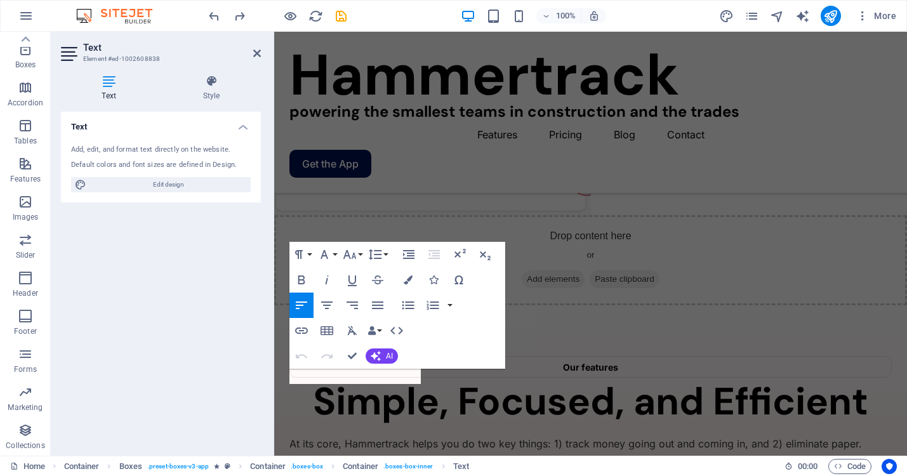
scroll to position [1137, 0]
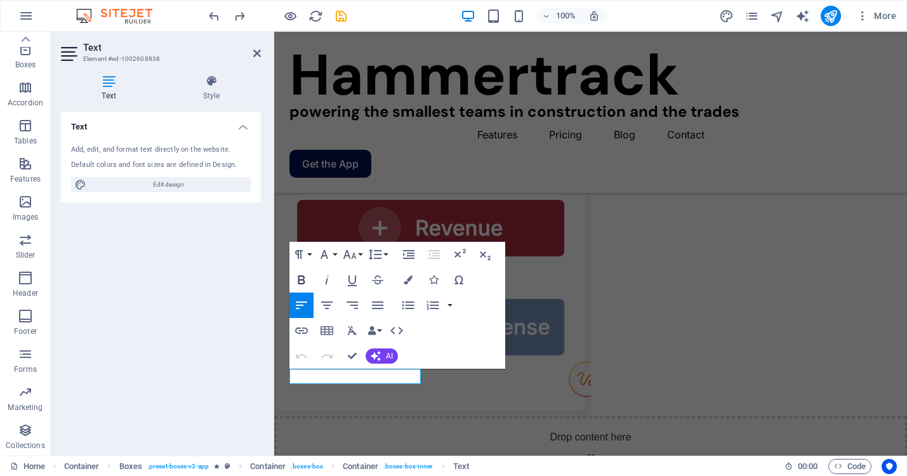
click at [304, 279] on icon "button" at bounding box center [301, 279] width 15 height 15
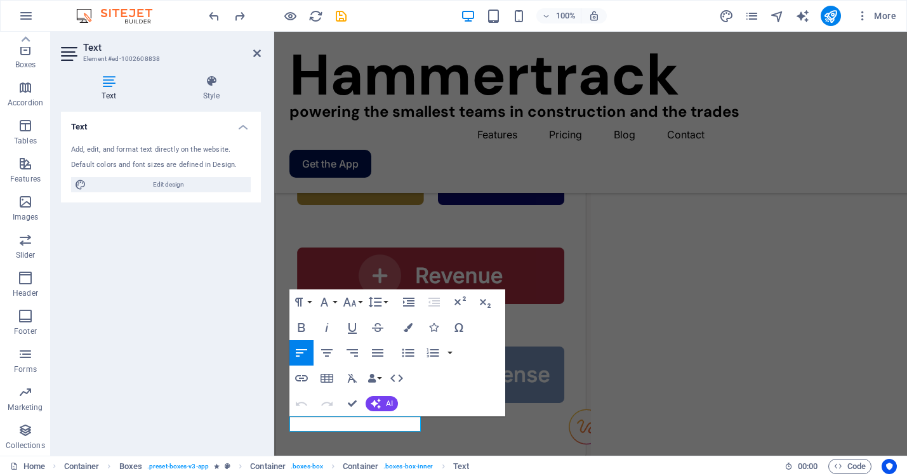
click at [130, 378] on div "Text Add, edit, and format text directly on the website. Default colors and fon…" at bounding box center [161, 279] width 200 height 334
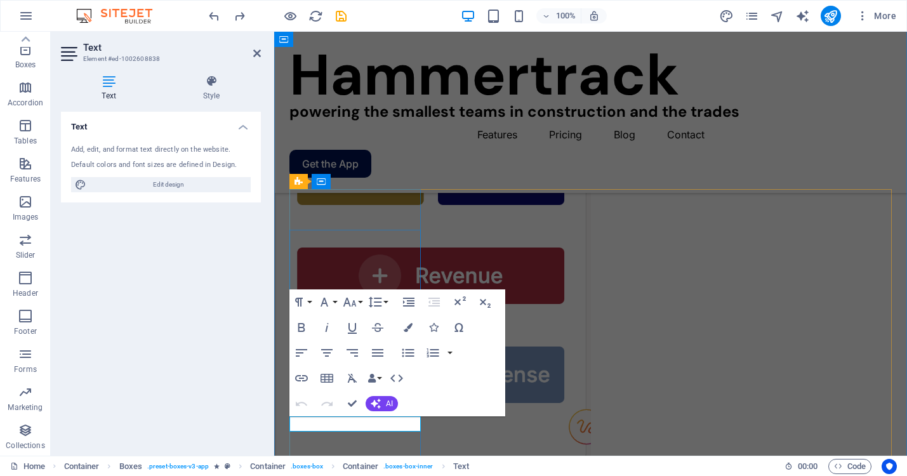
drag, startPoint x: 358, startPoint y: 427, endPoint x: 279, endPoint y: 424, distance: 79.4
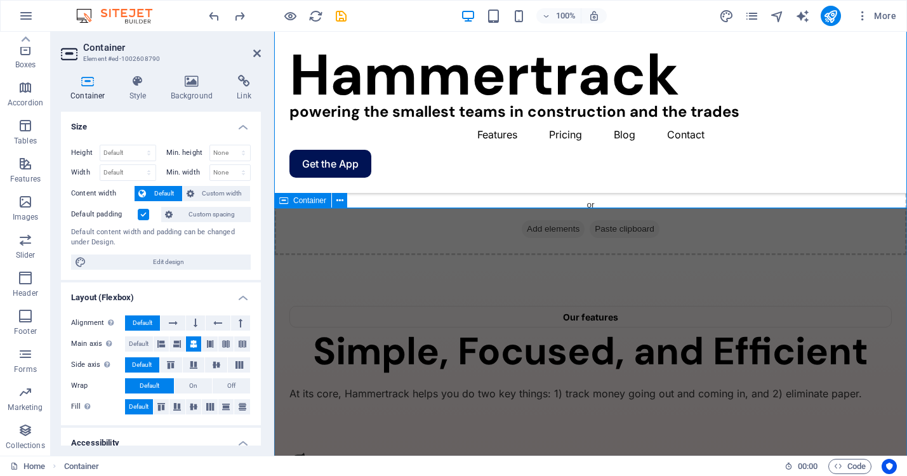
scroll to position [1392, 0]
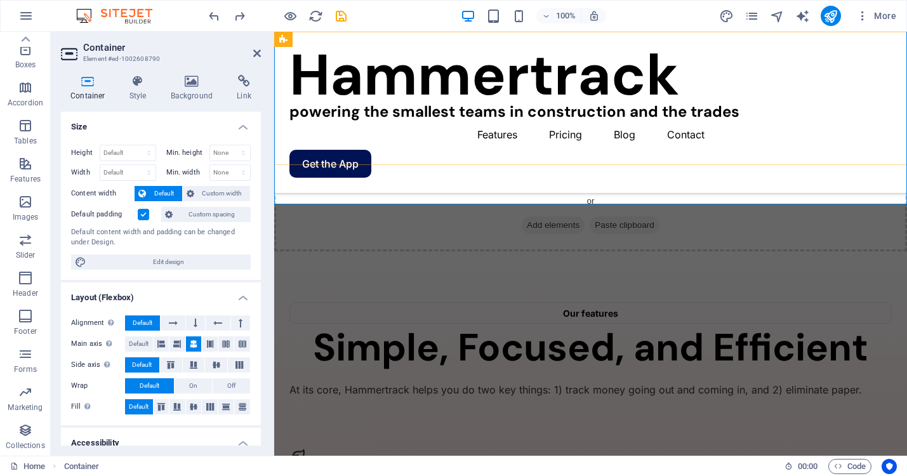
click at [465, 159] on div "Hammertrack powering the smallest teams in construction and the trades Menu Fea…" at bounding box center [590, 112] width 633 height 161
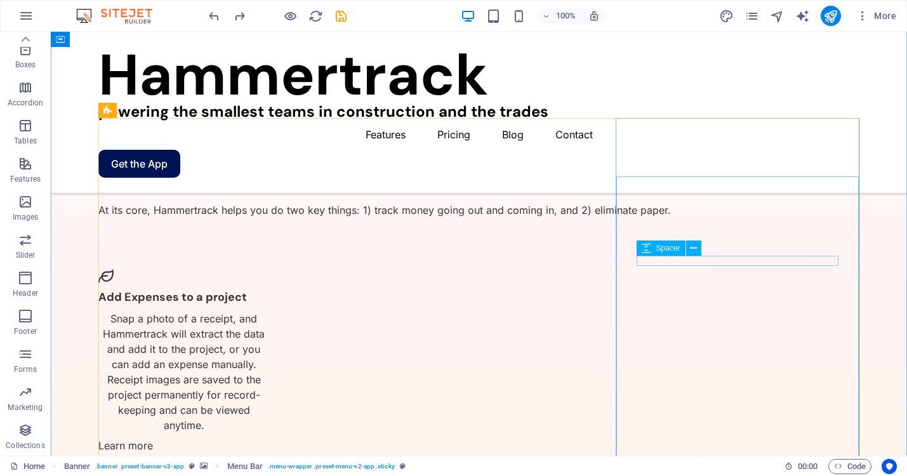
scroll to position [1775, 0]
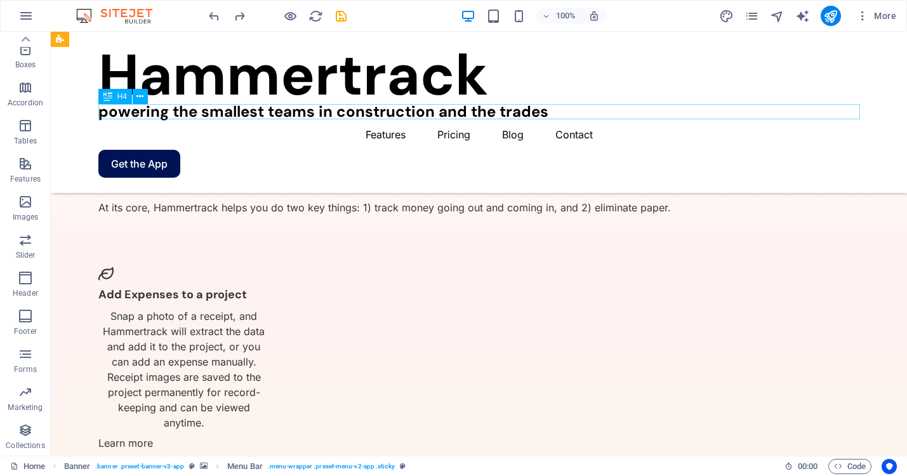
click at [262, 110] on div "powering the smallest teams in construction and the trades" at bounding box center [479, 111] width 762 height 15
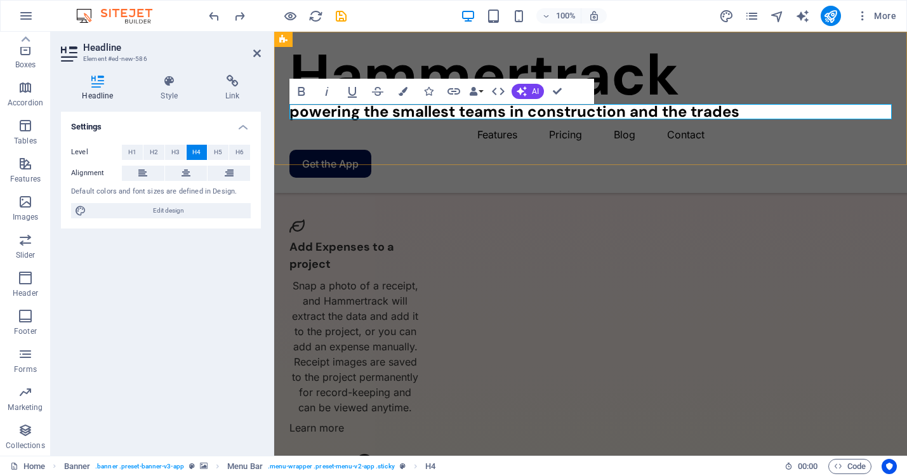
click at [451, 111] on h4 "powering the smallest teams in construction and the trades" at bounding box center [590, 111] width 602 height 15
click at [446, 153] on div "Hammertrack powering the small but mighty teams in construction and the trades …" at bounding box center [590, 112] width 633 height 161
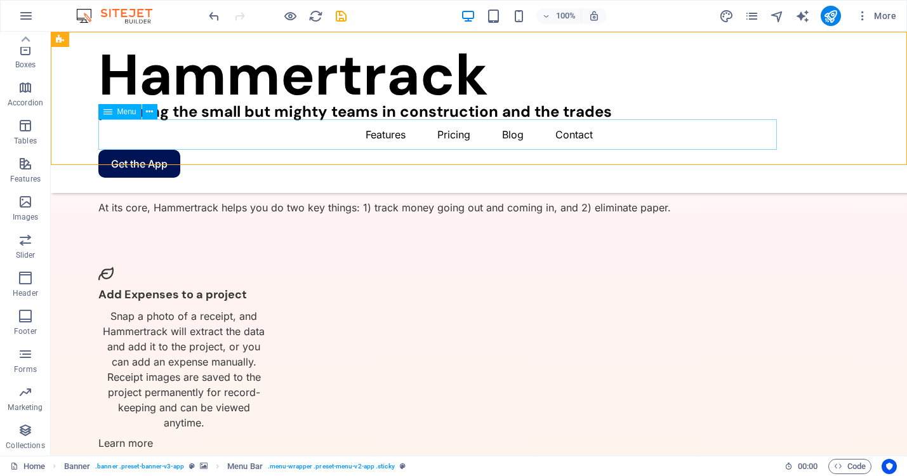
click at [472, 129] on nav "Features Pricing Blog Contact" at bounding box center [479, 134] width 762 height 30
click at [152, 115] on icon at bounding box center [149, 111] width 7 height 13
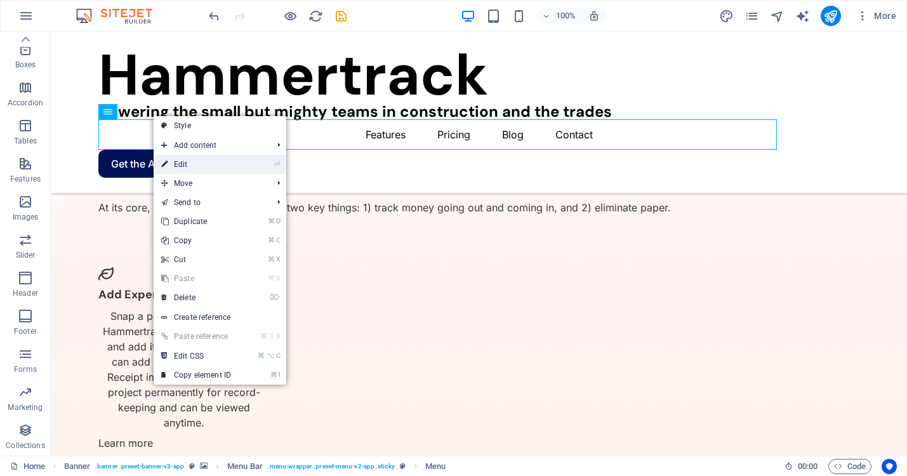
click at [183, 169] on link "⏎ Edit" at bounding box center [196, 164] width 85 height 19
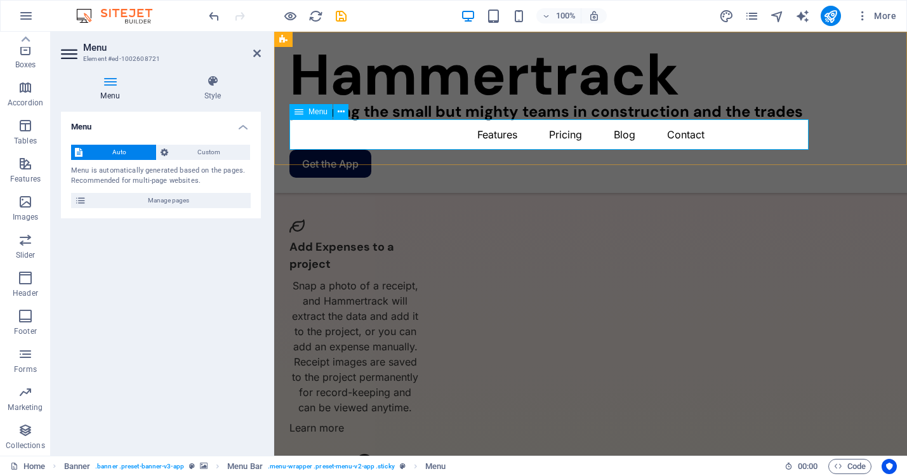
click at [585, 137] on nav "Features Pricing Blog Contact" at bounding box center [590, 134] width 602 height 30
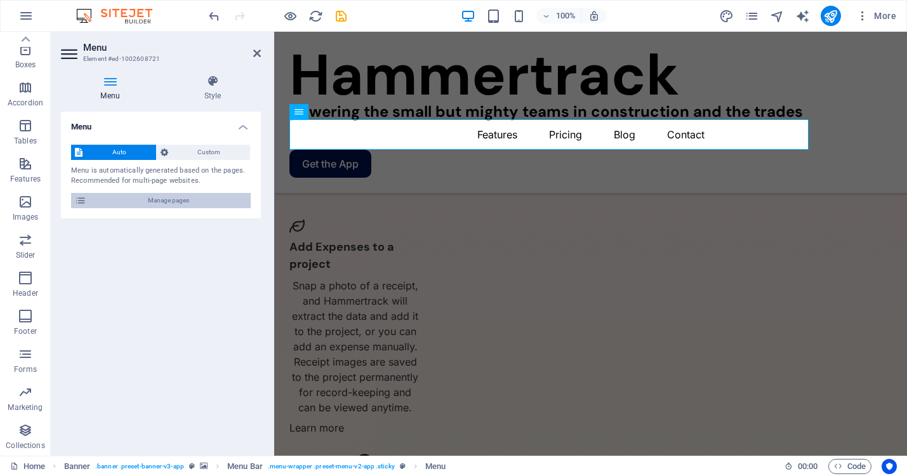
click at [163, 201] on span "Manage pages" at bounding box center [168, 200] width 157 height 15
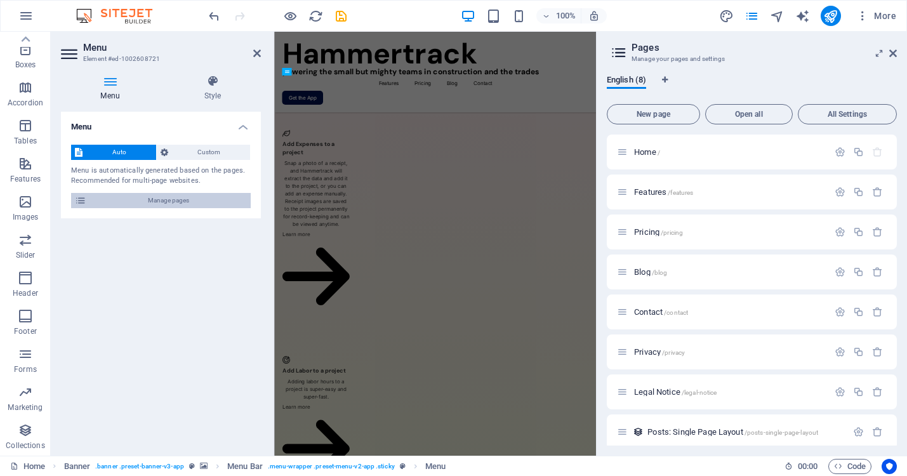
scroll to position [1971, 0]
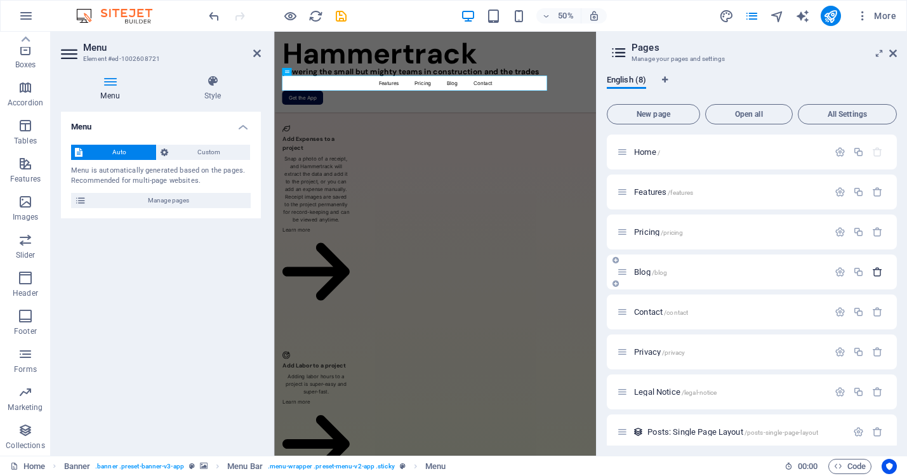
click at [872, 268] on icon "button" at bounding box center [877, 272] width 11 height 11
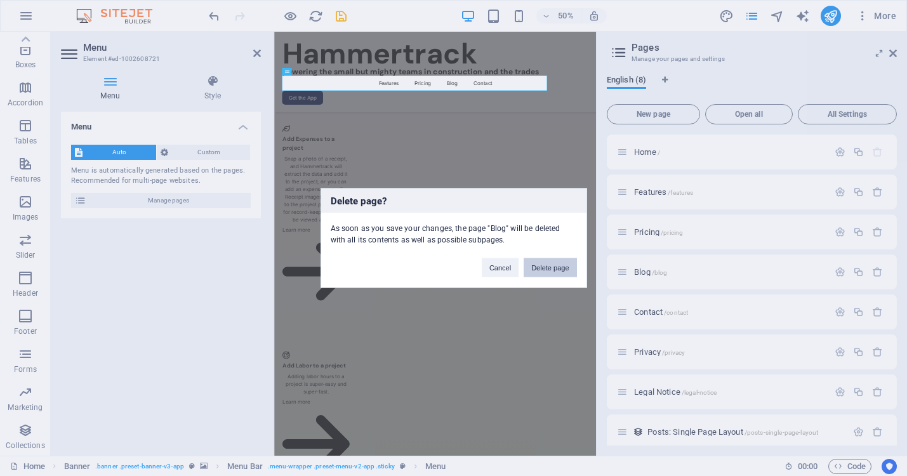
click at [546, 267] on button "Delete page" at bounding box center [550, 267] width 53 height 19
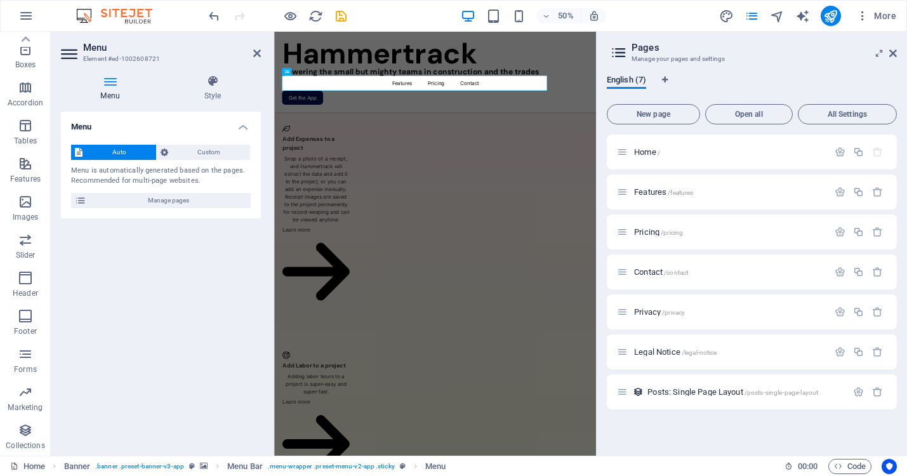
click at [216, 294] on div "Menu Auto Custom Menu is automatically generated based on the pages. Recommende…" at bounding box center [161, 279] width 200 height 334
click at [894, 51] on icon at bounding box center [893, 53] width 8 height 10
